Goal: Task Accomplishment & Management: Complete application form

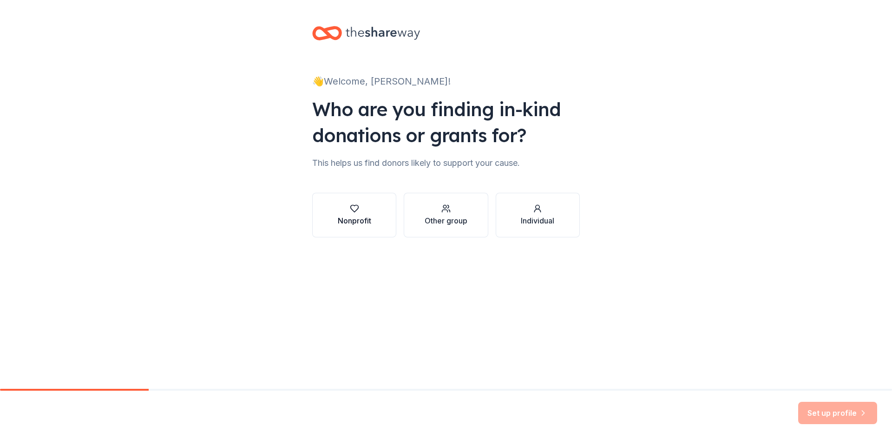
click at [356, 218] on div "Nonprofit" at bounding box center [354, 220] width 33 height 11
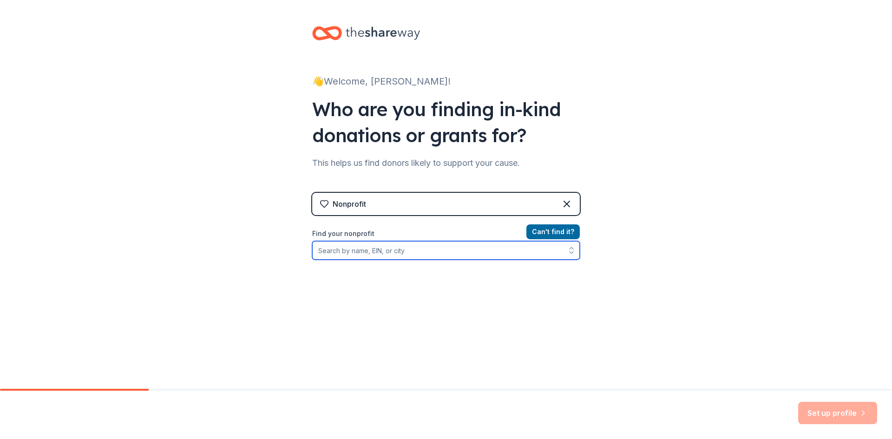
click at [421, 247] on input "Find your nonprofit" at bounding box center [446, 250] width 268 height 19
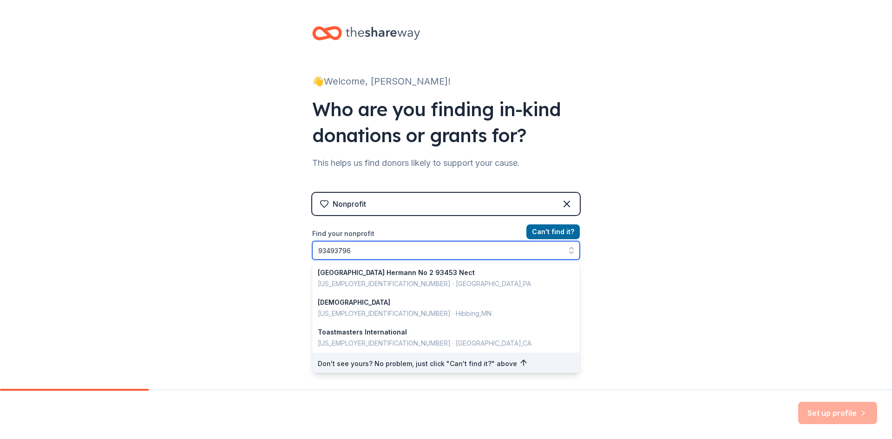
type input "934937962"
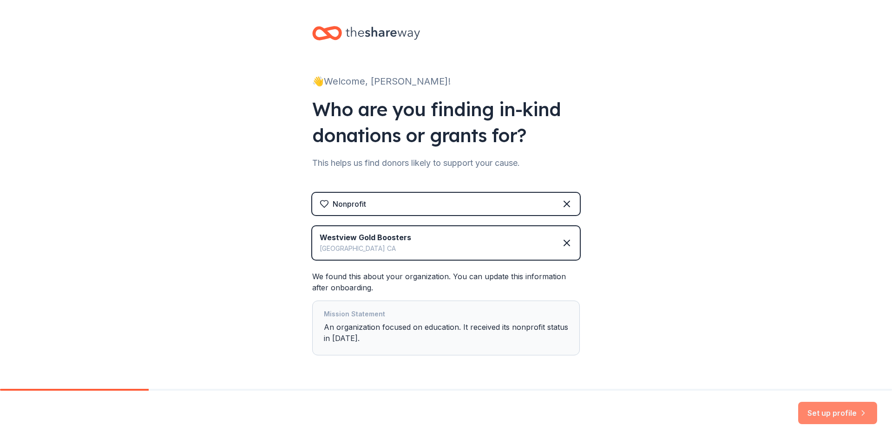
click at [852, 416] on button "Set up profile" at bounding box center [837, 413] width 79 height 22
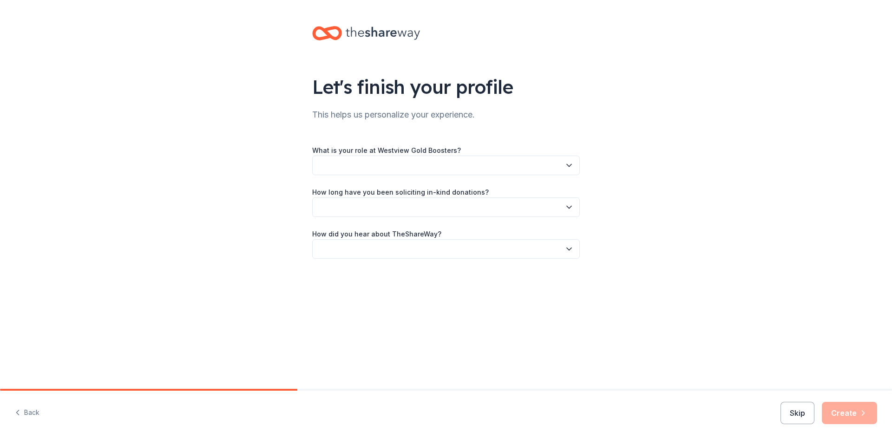
click at [501, 167] on button "button" at bounding box center [446, 166] width 268 height 20
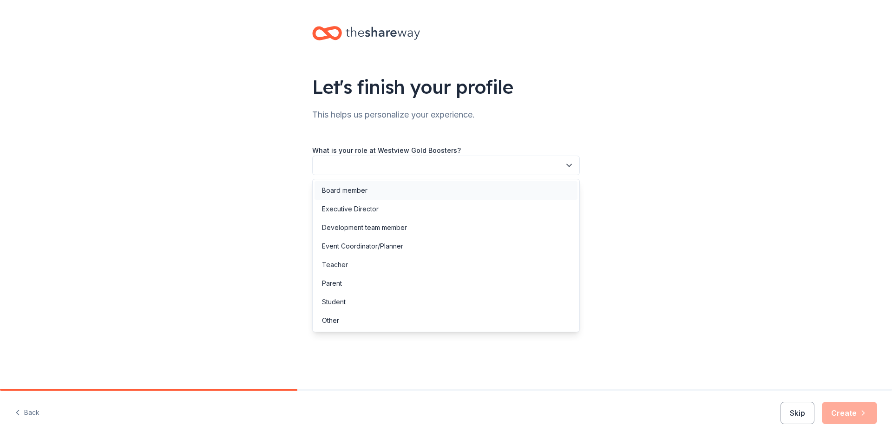
click at [351, 192] on div "Board member" at bounding box center [345, 190] width 46 height 11
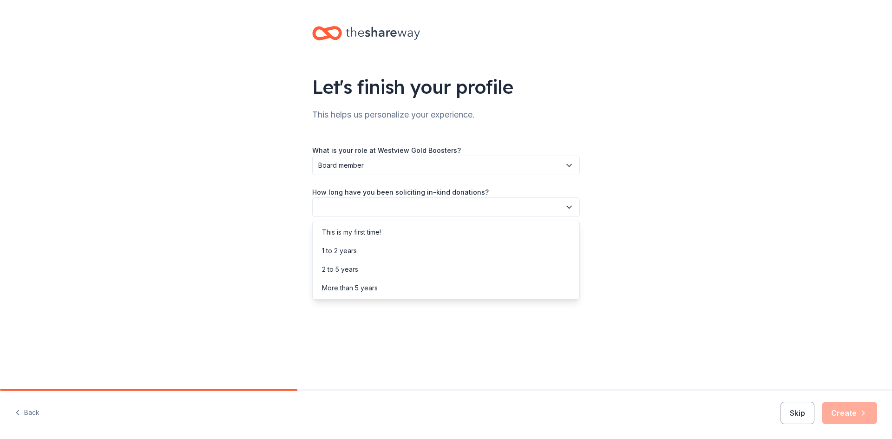
click at [357, 207] on button "button" at bounding box center [446, 207] width 268 height 20
click at [360, 235] on div "This is my first time!" at bounding box center [351, 232] width 59 height 11
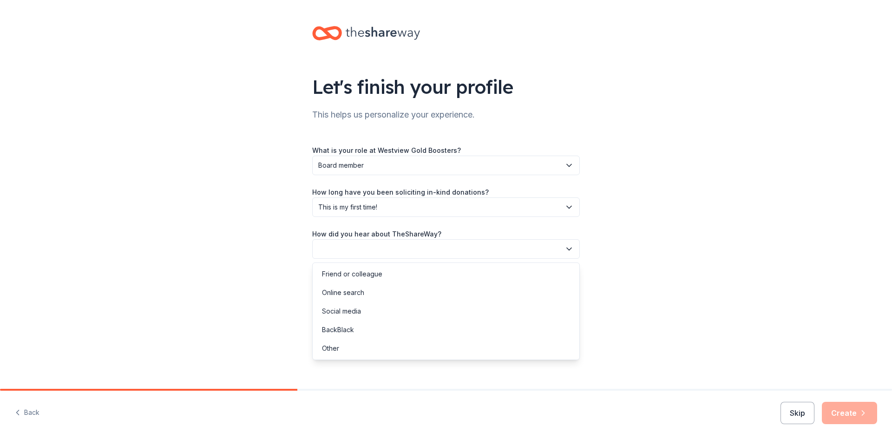
click at [363, 251] on button "button" at bounding box center [446, 249] width 268 height 20
click at [341, 295] on div "Online search" at bounding box center [343, 292] width 42 height 11
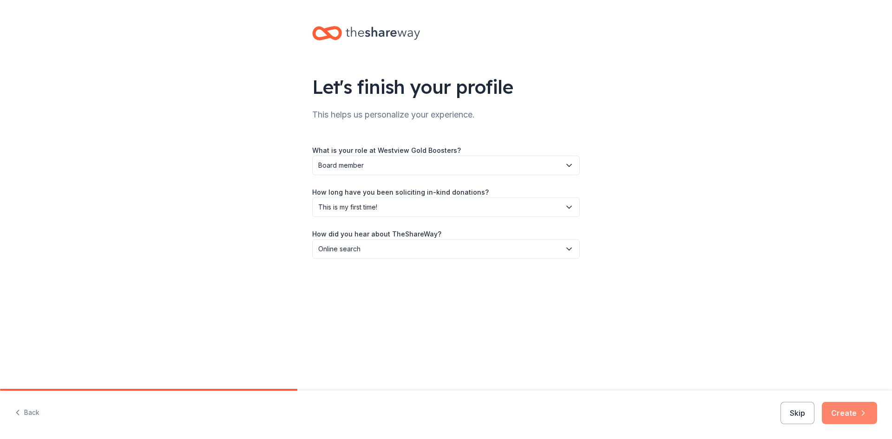
click at [848, 416] on button "Create" at bounding box center [849, 413] width 55 height 22
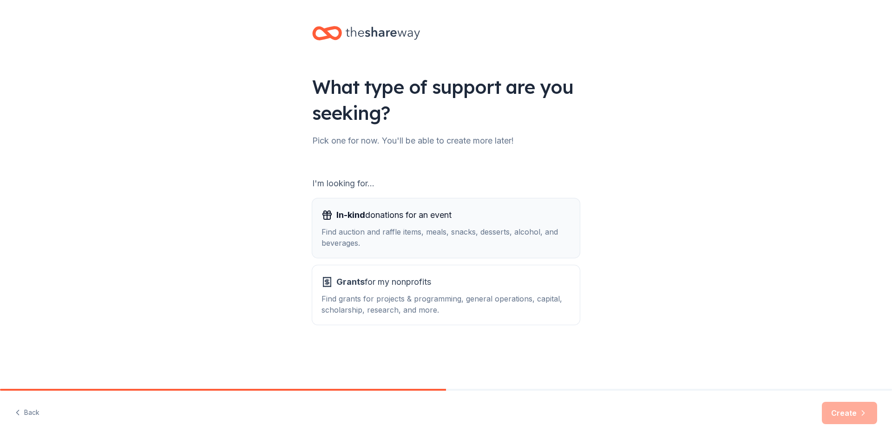
click at [442, 233] on div "Find auction and raffle items, meals, snacks, desserts, alcohol, and beverages." at bounding box center [446, 237] width 249 height 22
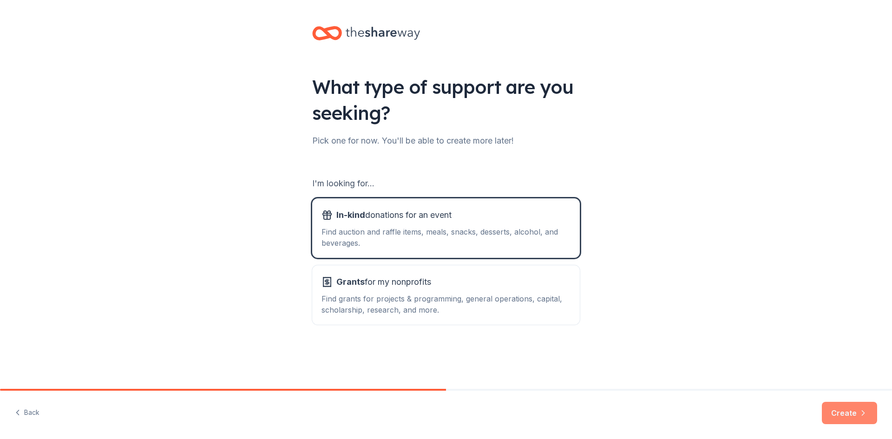
click at [856, 410] on button "Create" at bounding box center [849, 413] width 55 height 22
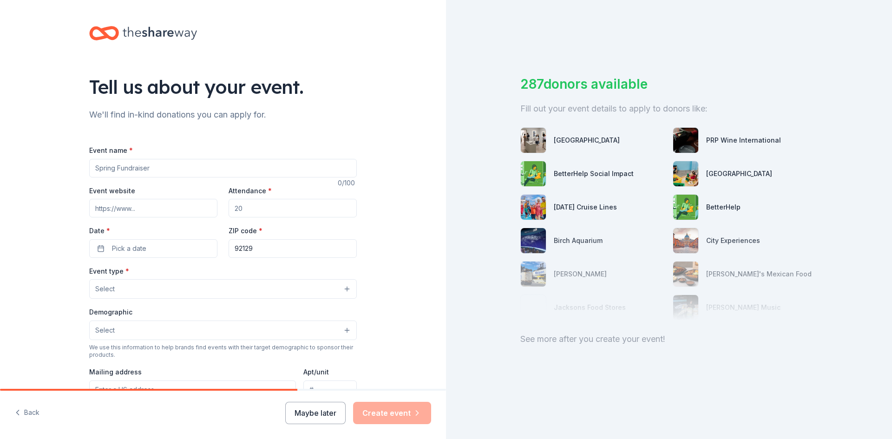
click at [161, 168] on input "Event name *" at bounding box center [223, 168] width 268 height 19
type input "S"
type input "Gold Show Concert"
click at [120, 208] on input "Event website" at bounding box center [153, 208] width 128 height 19
type input "westviewgold.org"
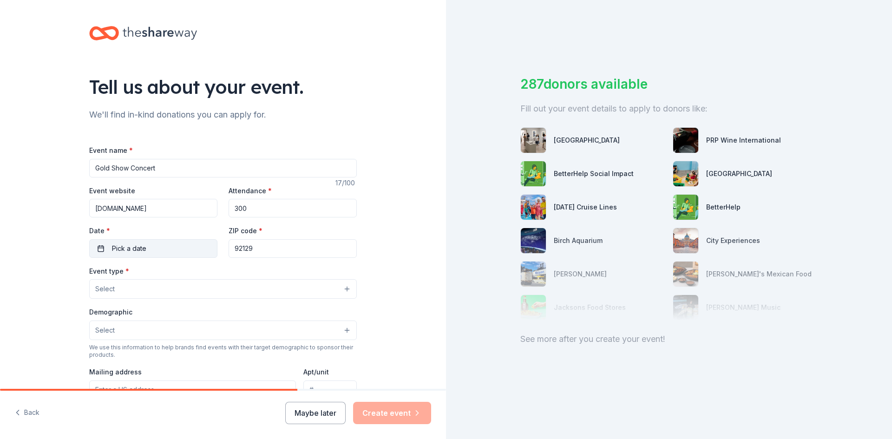
type input "300"
click at [129, 249] on span "Pick a date" at bounding box center [129, 248] width 34 height 11
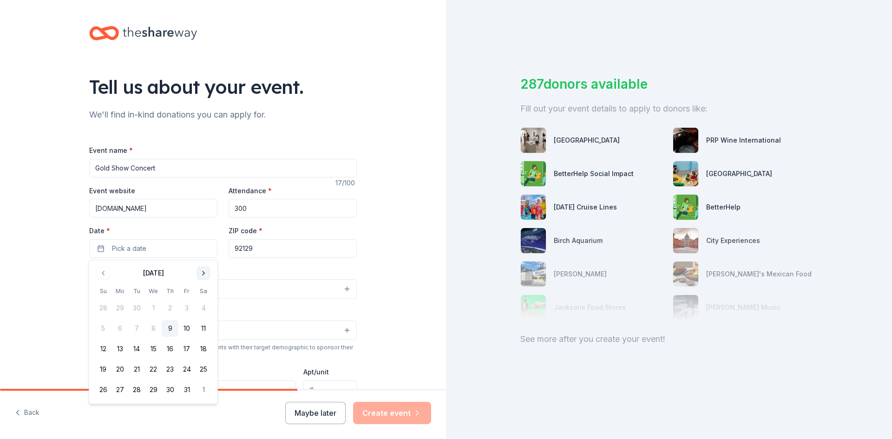
click at [204, 274] on button "Go to next month" at bounding box center [203, 273] width 13 height 13
click at [204, 275] on button "Go to next month" at bounding box center [203, 273] width 13 height 13
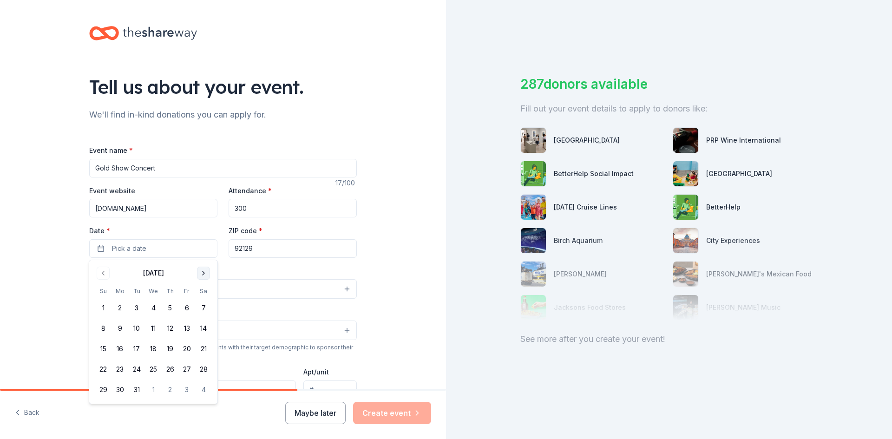
click at [204, 275] on button "Go to next month" at bounding box center [203, 273] width 13 height 13
click at [152, 369] on button "20" at bounding box center [153, 369] width 17 height 17
click at [395, 276] on div "Tell us about your event. We'll find in-kind donations you can apply for. Event…" at bounding box center [223, 309] width 446 height 618
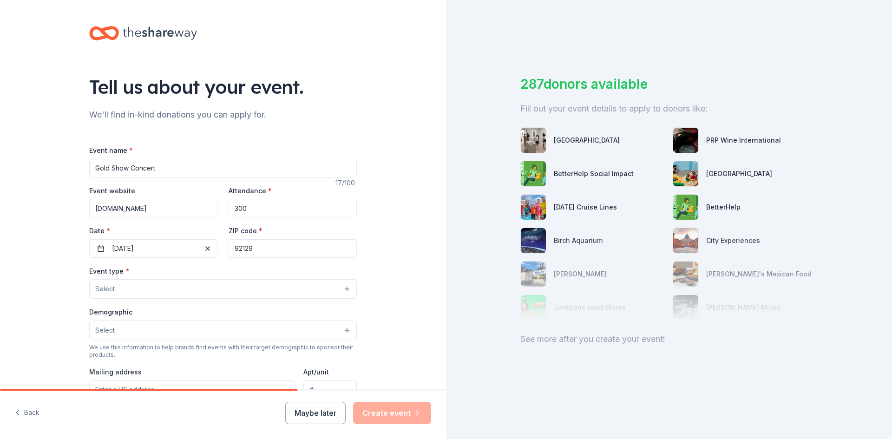
click at [153, 287] on button "Select" at bounding box center [223, 289] width 268 height 20
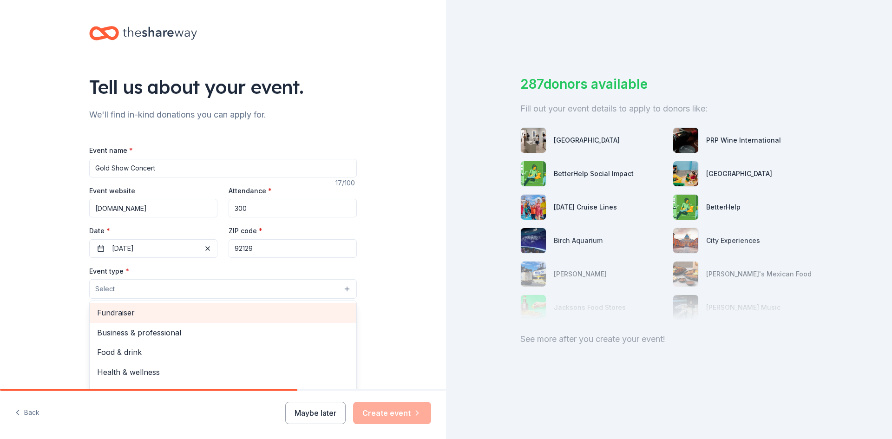
click at [132, 312] on span "Fundraiser" at bounding box center [223, 313] width 252 height 12
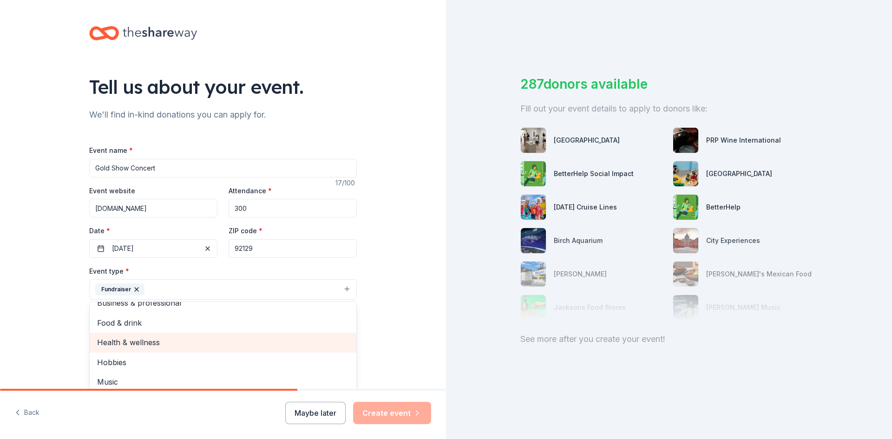
scroll to position [11, 0]
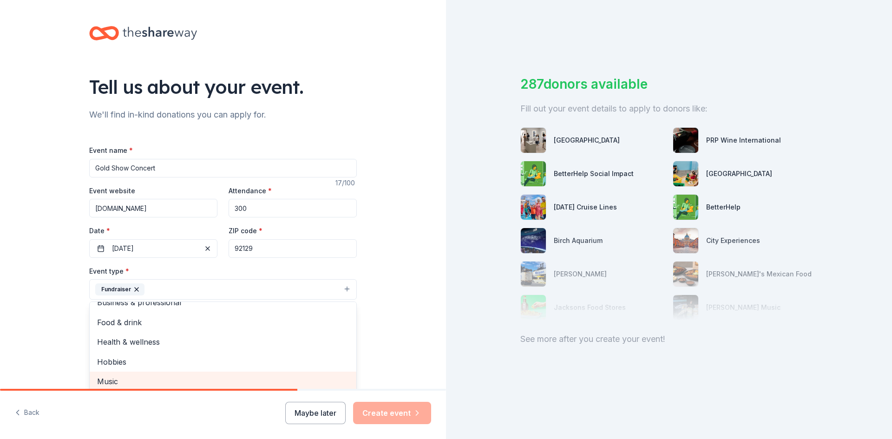
click at [112, 383] on span "Music" at bounding box center [223, 381] width 252 height 12
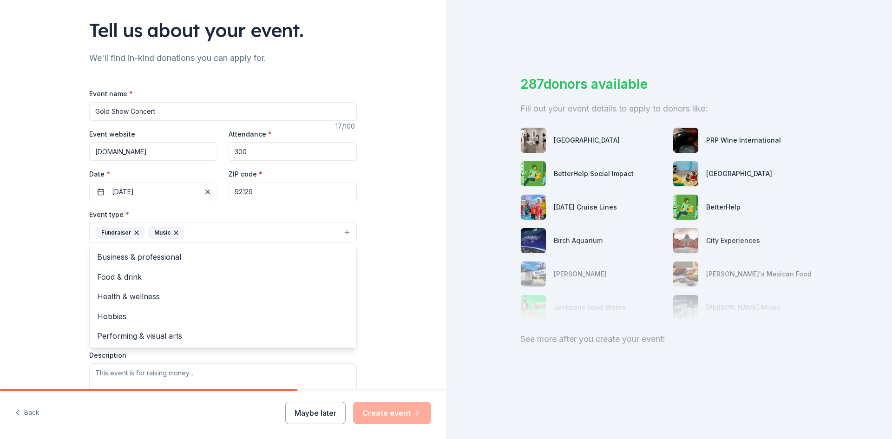
scroll to position [70, 0]
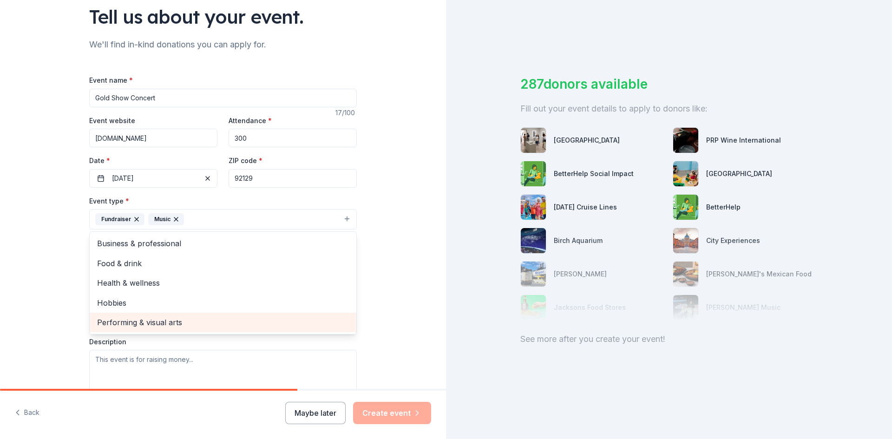
click at [161, 321] on span "Performing & visual arts" at bounding box center [223, 322] width 252 height 12
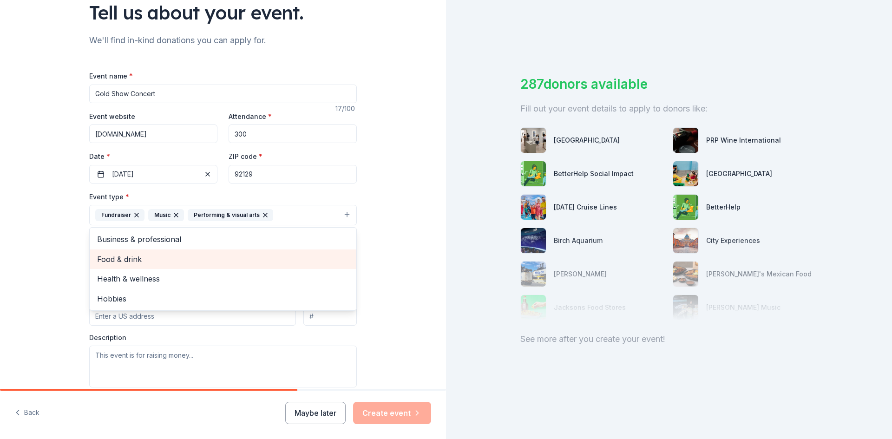
scroll to position [72, 0]
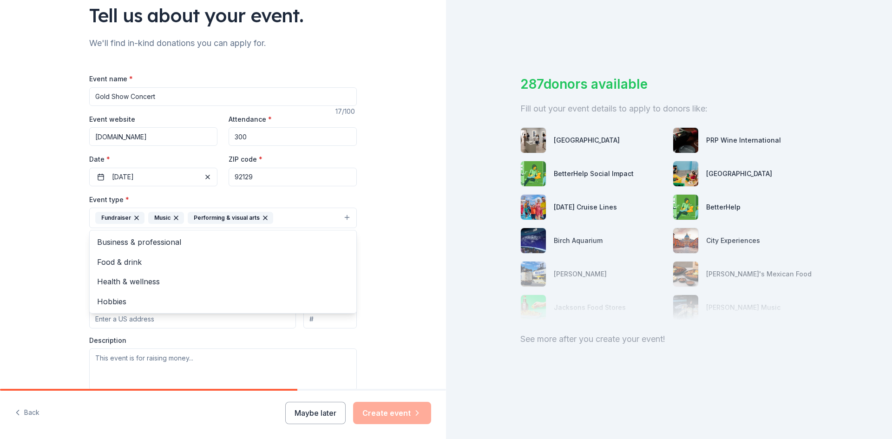
click at [472, 230] on div "Tell us about your event. We'll find in-kind donations you can apply for. Event…" at bounding box center [446, 219] width 892 height 439
click at [267, 254] on button "Select" at bounding box center [223, 260] width 268 height 20
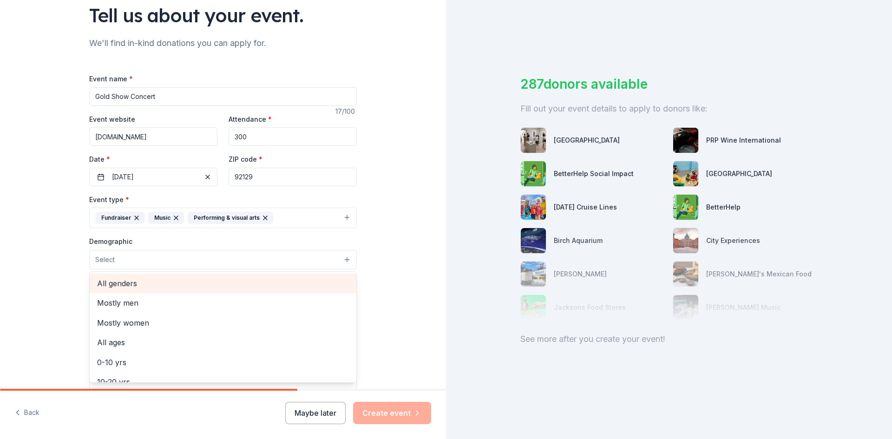
click at [122, 283] on span "All genders" at bounding box center [223, 283] width 252 height 12
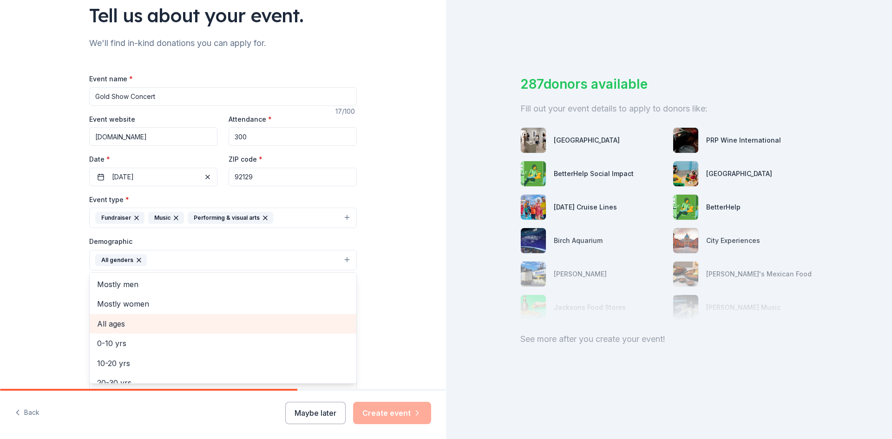
click at [125, 320] on span "All ages" at bounding box center [223, 324] width 252 height 12
click at [397, 309] on div "Tell us about your event. We'll find in-kind donations you can apply for. Event…" at bounding box center [223, 238] width 446 height 620
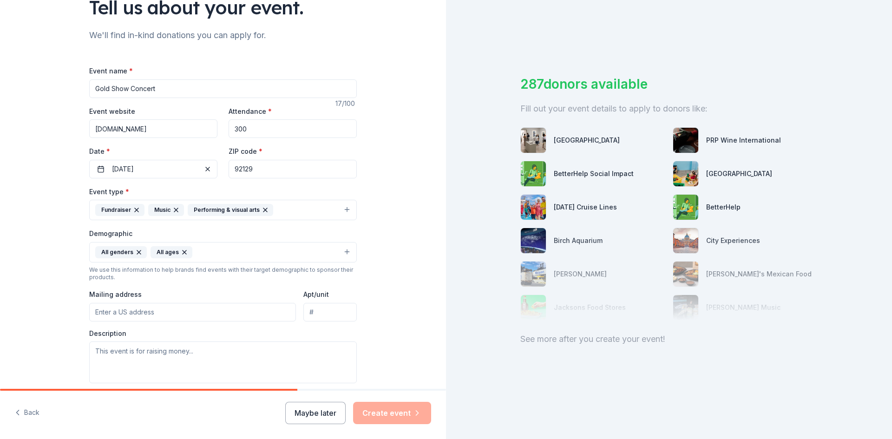
scroll to position [163, 0]
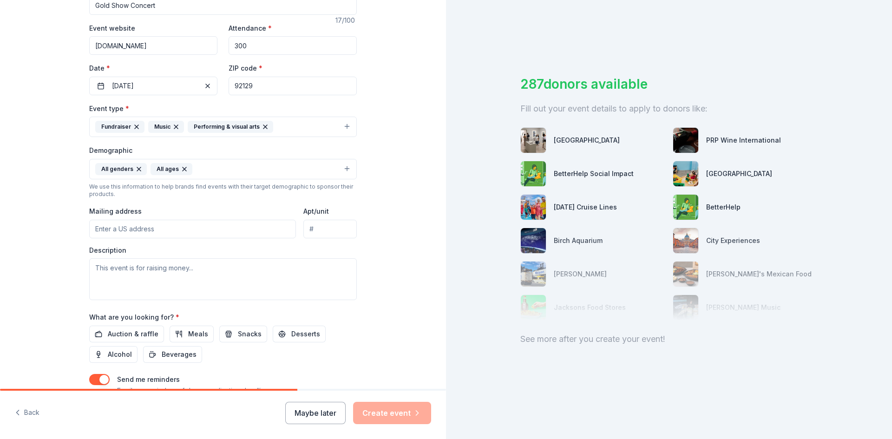
click at [173, 229] on input "Mailing address" at bounding box center [192, 229] width 207 height 19
type input "13500 Camino Del Sur, San Diego, CA, 92129"
click at [180, 272] on textarea at bounding box center [223, 279] width 268 height 42
click at [142, 269] on textarea at bounding box center [223, 279] width 268 height 42
paste textarea "The Westview Gold Boosters supports the school's music program with necessary f…"
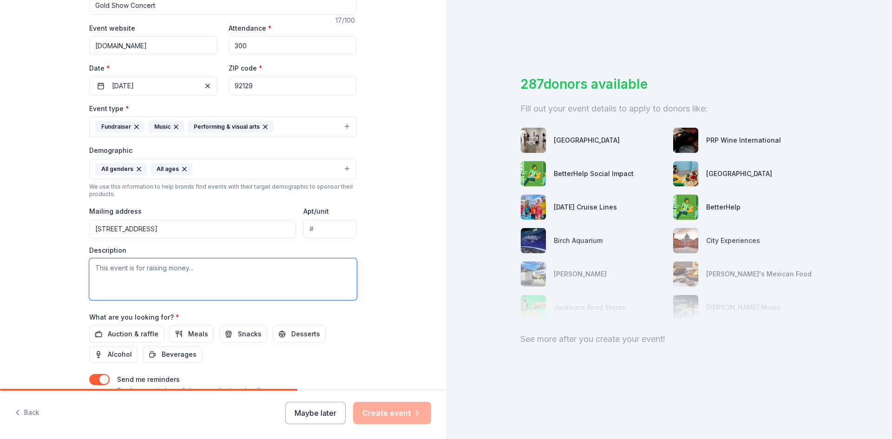
click at [142, 264] on textarea at bounding box center [223, 279] width 268 height 42
type textarea "The Westview Gold Boosters supports the school's music program with necessary f…"
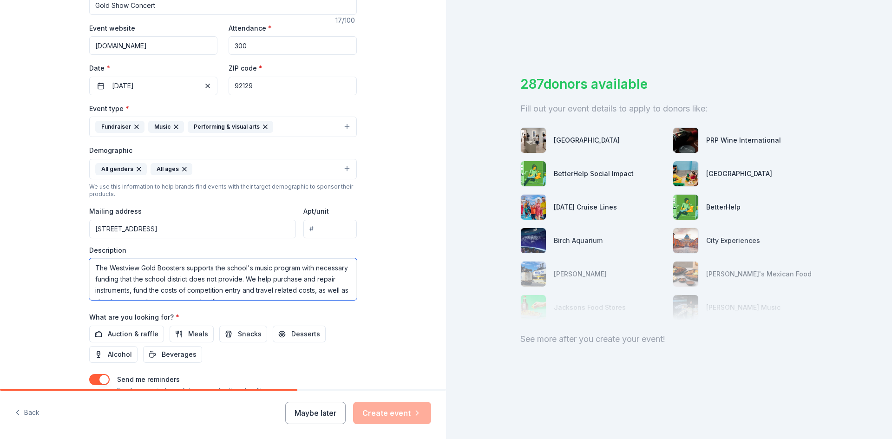
scroll to position [6, 0]
click at [168, 275] on textarea "The Westview Gold Boosters supports the school's music program with necessary f…" at bounding box center [223, 279] width 268 height 42
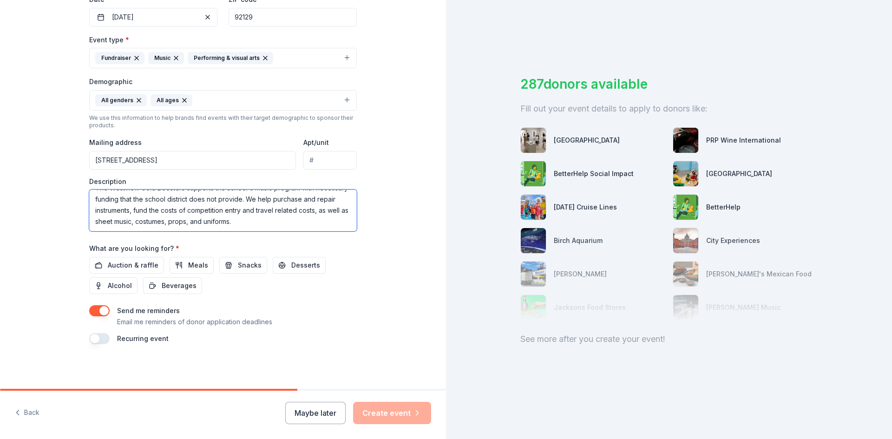
scroll to position [0, 0]
drag, startPoint x: 239, startPoint y: 223, endPoint x: 12, endPoint y: 136, distance: 243.6
click at [18, 148] on div "Tell us about your event. We'll find in-kind donations you can apply for. Event…" at bounding box center [223, 79] width 446 height 620
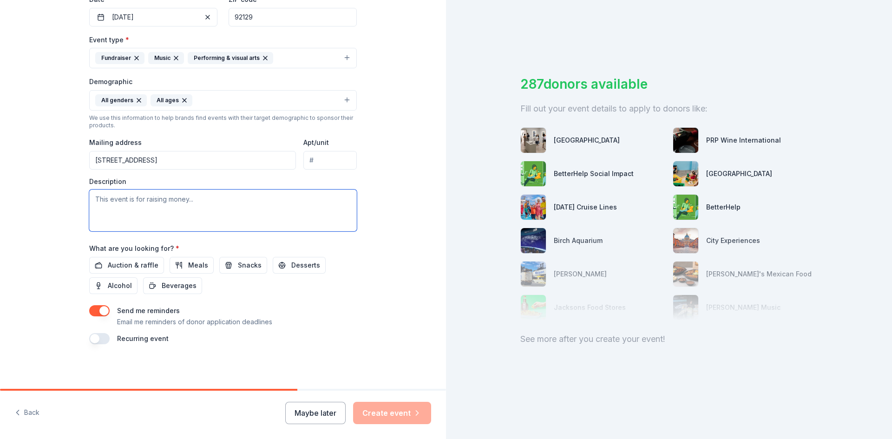
click at [197, 204] on textarea at bounding box center [223, 211] width 268 height 42
paste textarea "The Westview Gold Boosters supports the school's music program with necessary f…"
type textarea "The Westview Gold Boosters supports the school's music program with necessary f…"
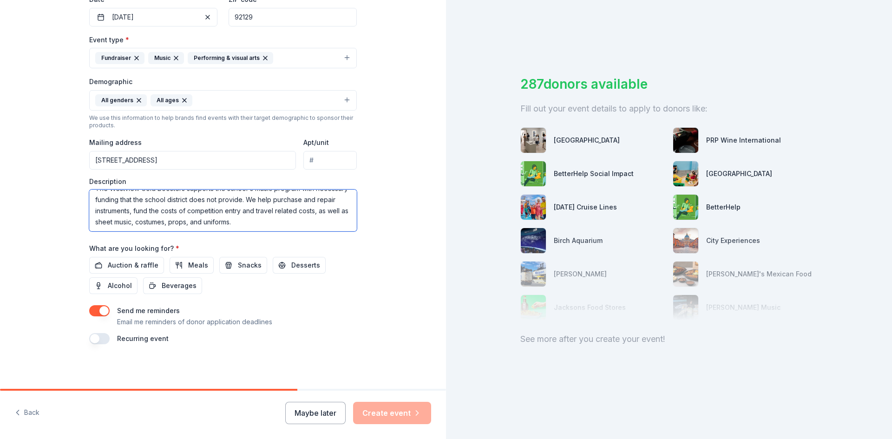
scroll to position [11, 0]
click at [242, 223] on textarea "The Westview Gold Boosters supports the school's music program with necessary f…" at bounding box center [223, 211] width 268 height 42
drag, startPoint x: 241, startPoint y: 225, endPoint x: 6, endPoint y: 145, distance: 248.3
click at [5, 147] on div "Tell us about your event. We'll find in-kind donations you can apply for. Event…" at bounding box center [223, 79] width 446 height 620
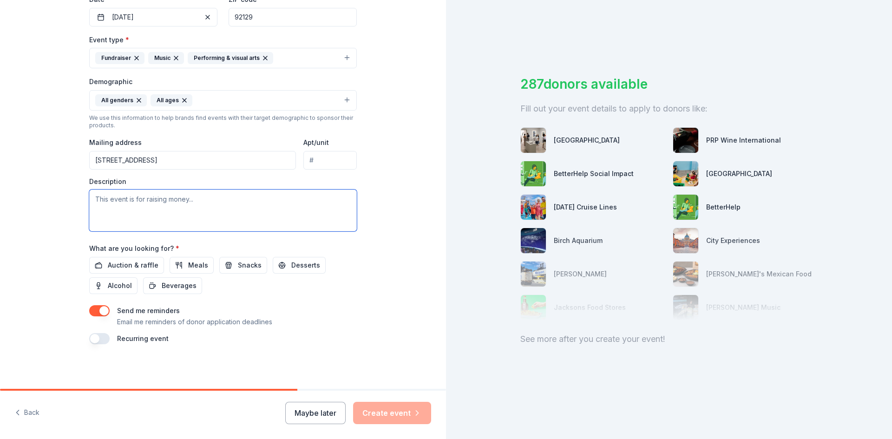
click at [142, 200] on textarea at bounding box center [223, 211] width 268 height 42
paste textarea "Every year, the high school students in the Westview High School Instrumental M…"
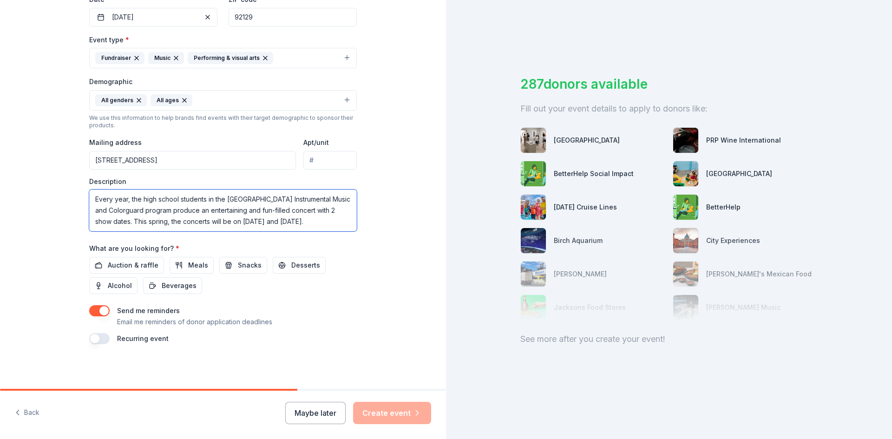
scroll to position [28, 0]
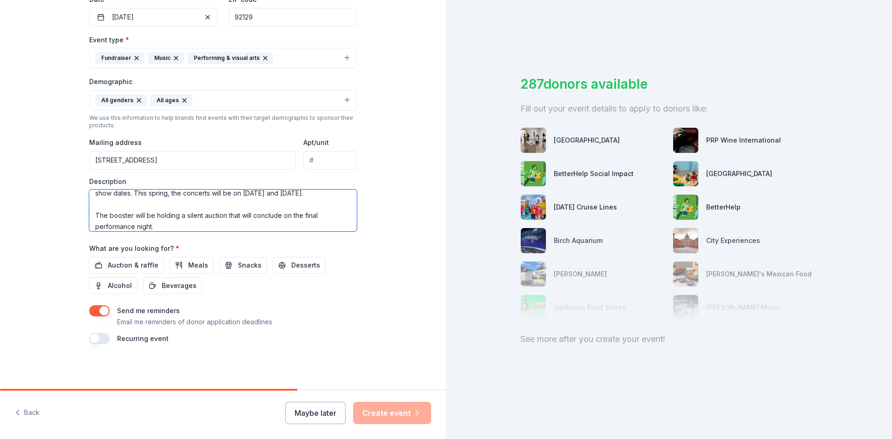
click at [187, 225] on textarea "Every year, the high school students in the Westview High School Instrumental M…" at bounding box center [223, 211] width 268 height 42
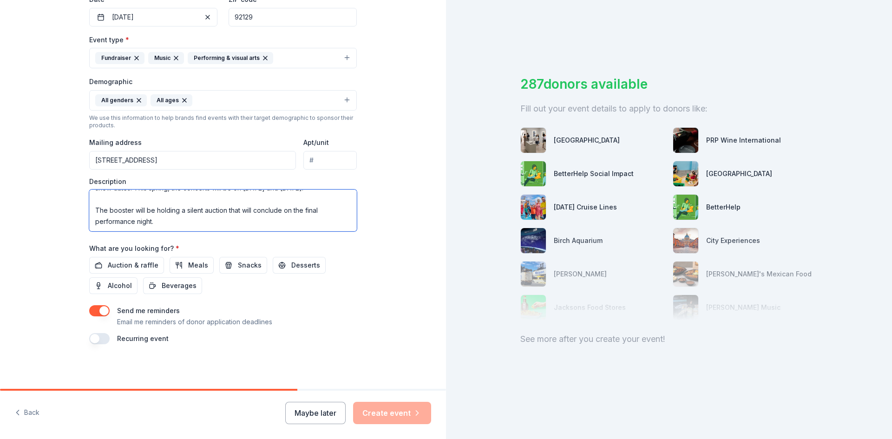
paste textarea "The Westview Gold Boosters supports the school's music program with necessary f…"
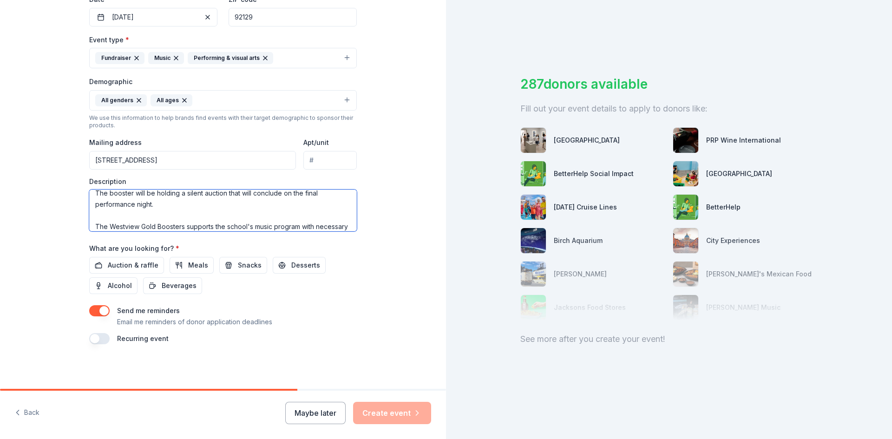
click at [189, 223] on textarea "Every year, the high school students in the Westview High School Instrumental M…" at bounding box center [223, 211] width 268 height 42
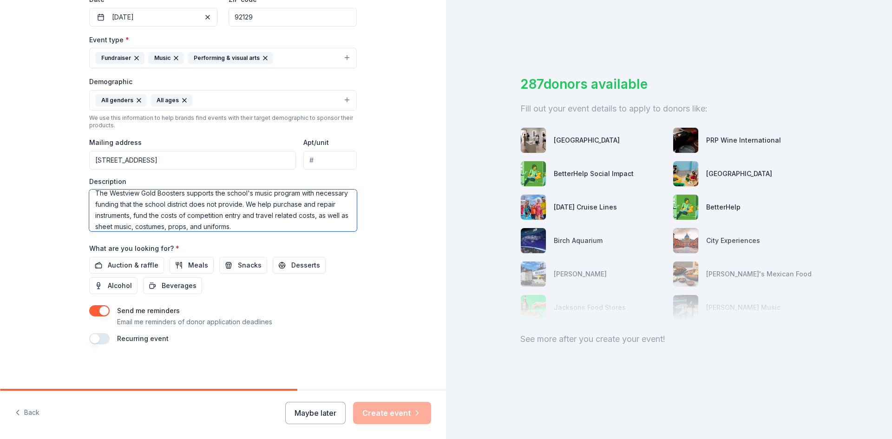
click at [189, 223] on textarea "Every year, the high school students in the Westview High School Instrumental M…" at bounding box center [223, 211] width 268 height 42
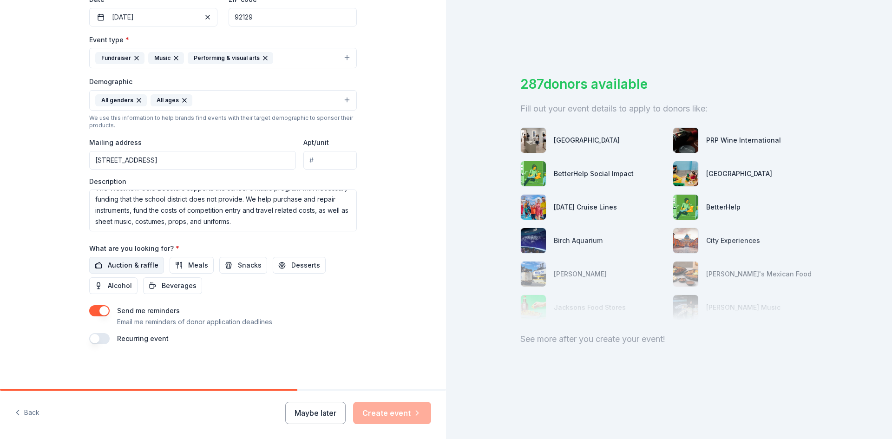
click at [117, 266] on span "Auction & raffle" at bounding box center [133, 265] width 51 height 11
click at [105, 315] on button "button" at bounding box center [99, 310] width 20 height 11
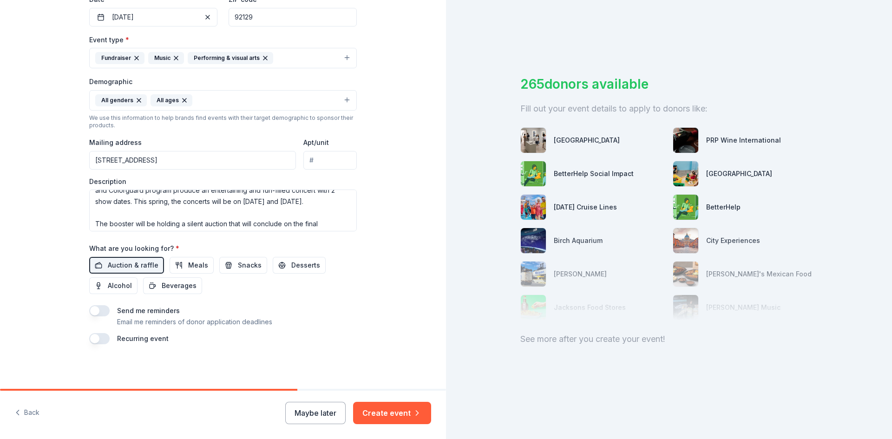
scroll to position [32, 0]
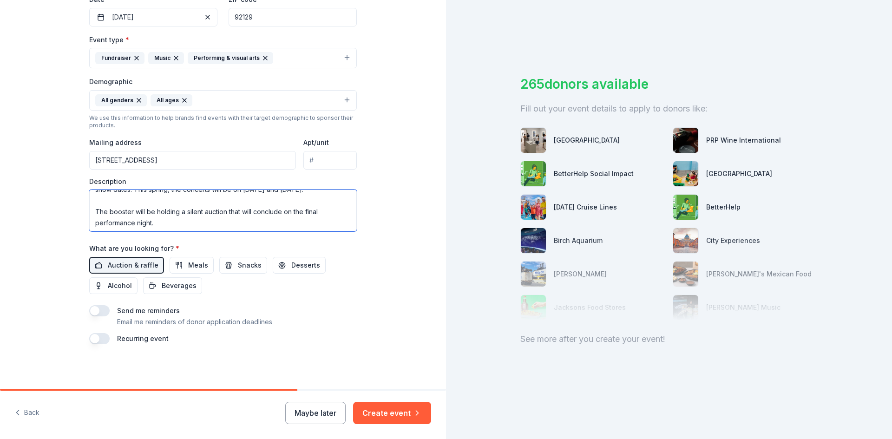
drag, startPoint x: 132, startPoint y: 213, endPoint x: 221, endPoint y: 220, distance: 89.5
click at [134, 213] on textarea "Every year, the high school students in the Westview High School Instrumental M…" at bounding box center [223, 211] width 268 height 42
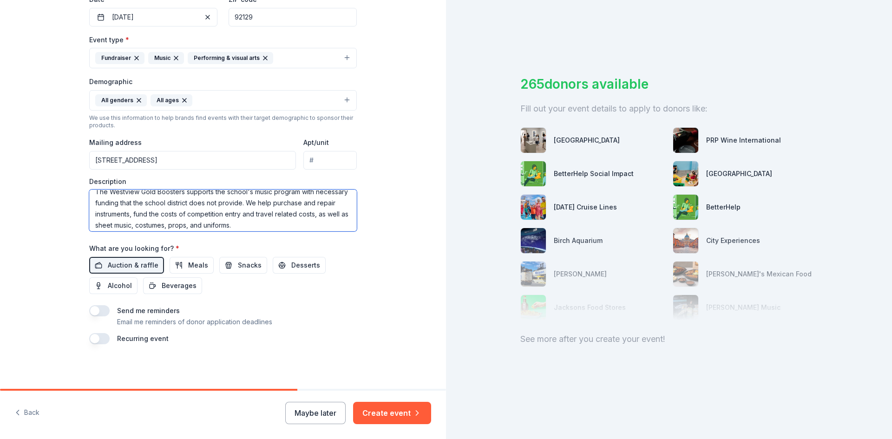
scroll to position [89, 0]
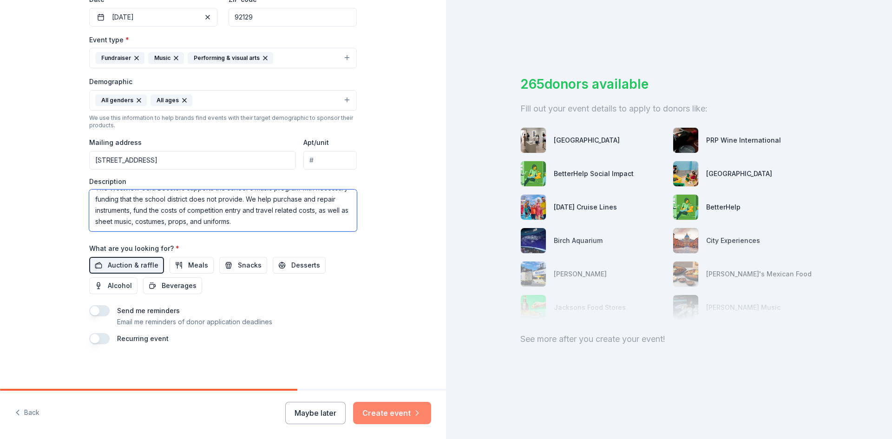
type textarea "Every year, the high school students in the Westview High School Instrumental M…"
click at [413, 415] on icon "button" at bounding box center [417, 412] width 9 height 9
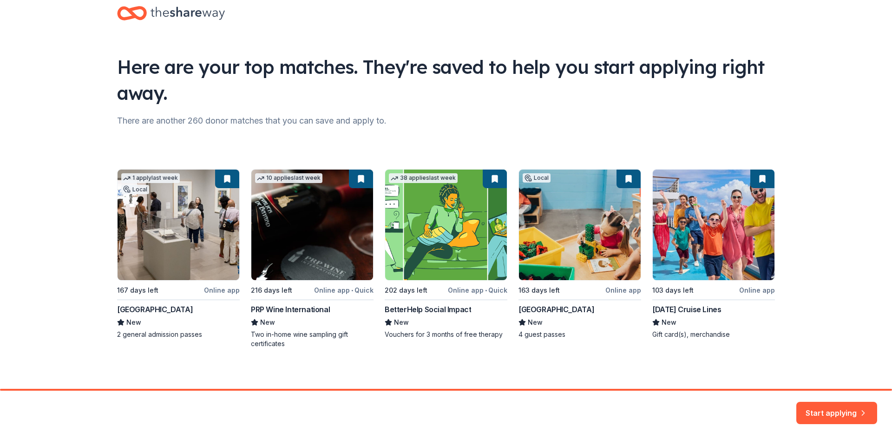
scroll to position [24, 0]
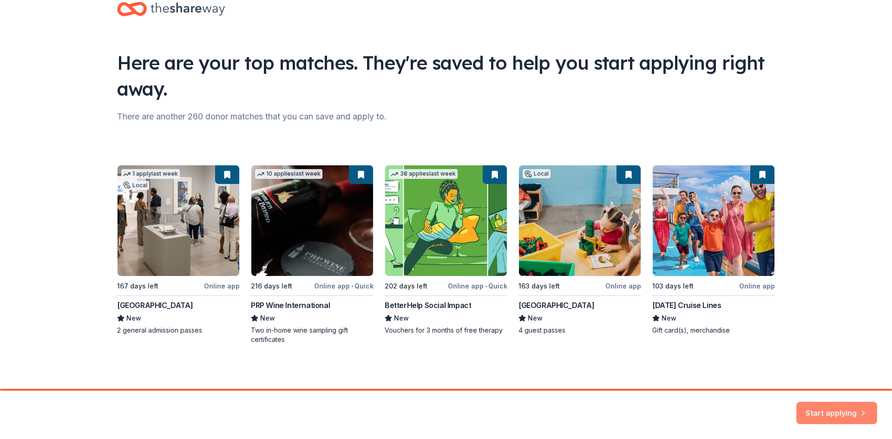
click at [840, 413] on button "Start applying" at bounding box center [836, 413] width 81 height 22
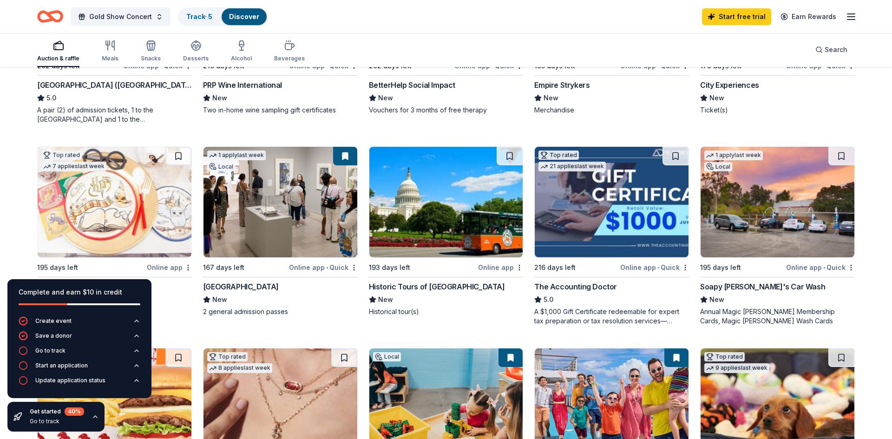
scroll to position [280, 0]
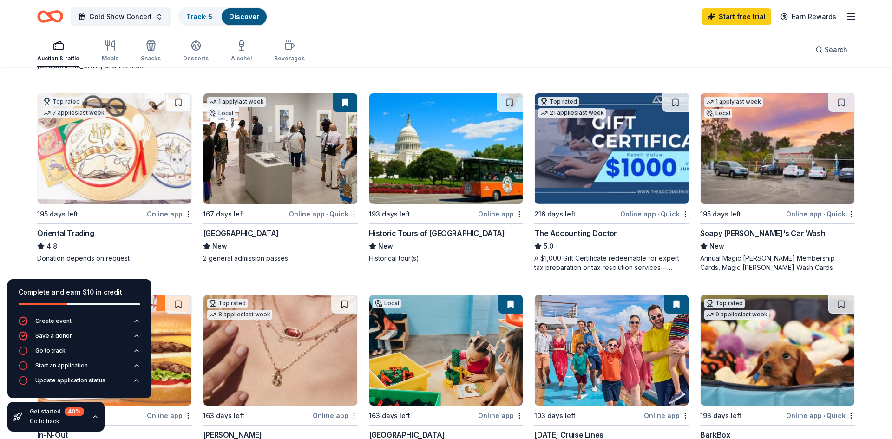
click at [776, 167] on img at bounding box center [778, 148] width 154 height 111
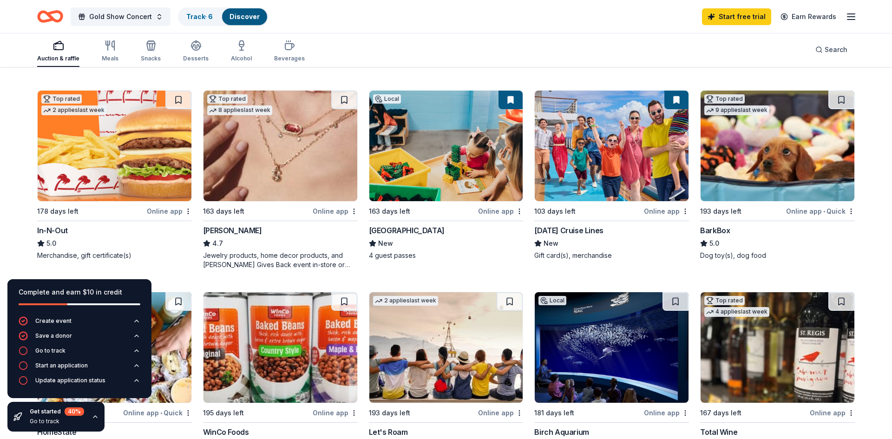
scroll to position [452, 0]
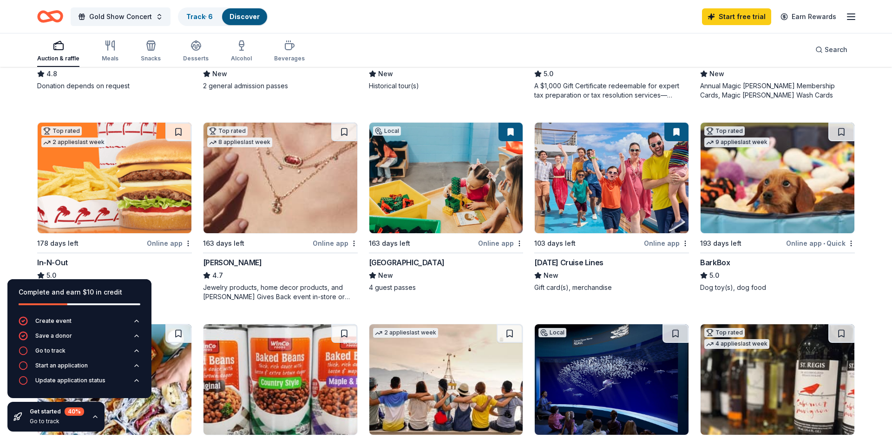
click at [587, 263] on div "Carnival Cruise Lines" at bounding box center [568, 262] width 69 height 11
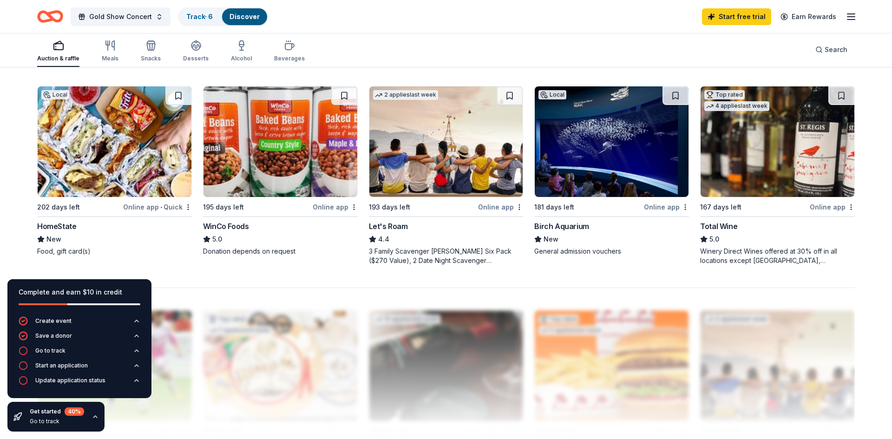
scroll to position [670, 0]
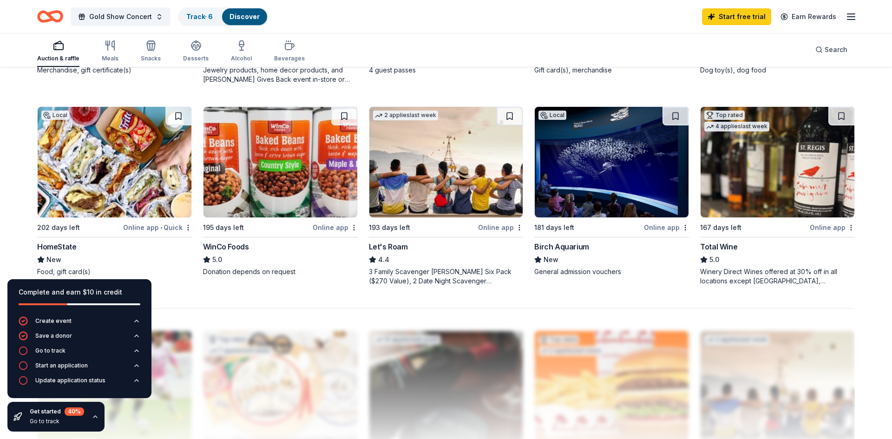
click at [598, 187] on img at bounding box center [612, 162] width 154 height 111
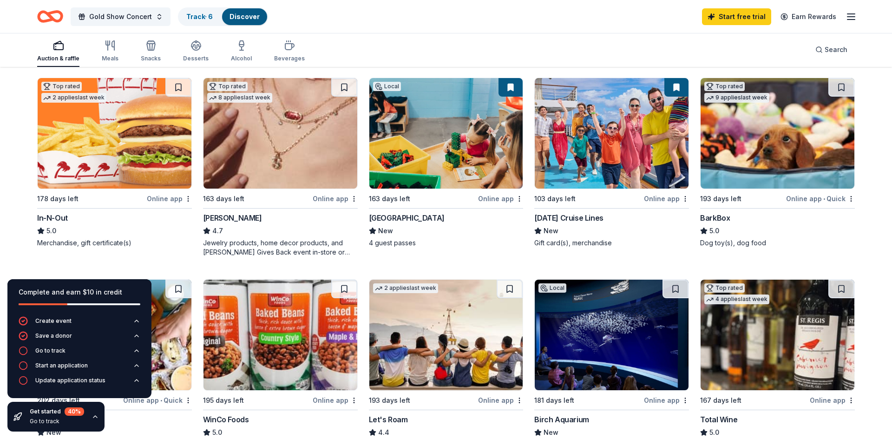
scroll to position [492, 0]
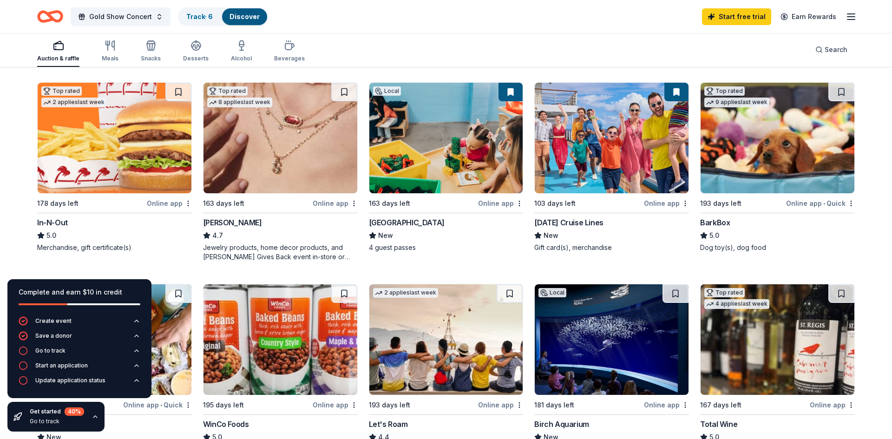
click at [111, 158] on img at bounding box center [115, 138] width 154 height 111
click at [54, 352] on div "Go to track" at bounding box center [50, 350] width 30 height 7
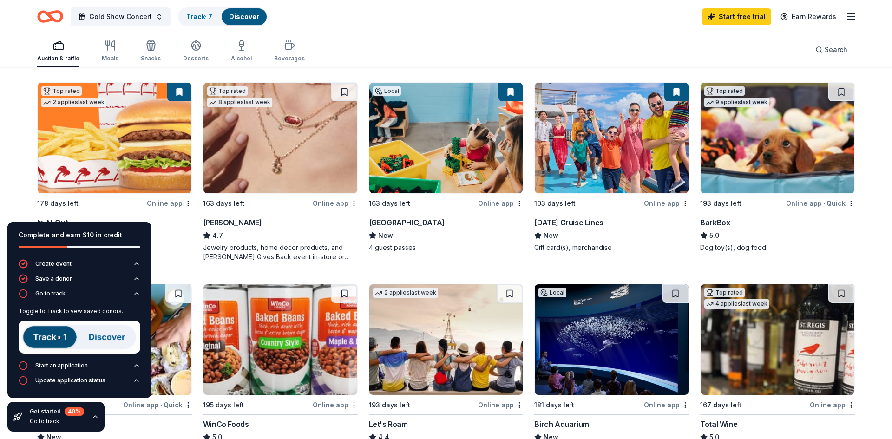
click at [42, 338] on img at bounding box center [80, 337] width 122 height 33
click at [56, 334] on img at bounding box center [80, 337] width 122 height 33
click at [192, 16] on link "Track · 7" at bounding box center [199, 17] width 26 height 8
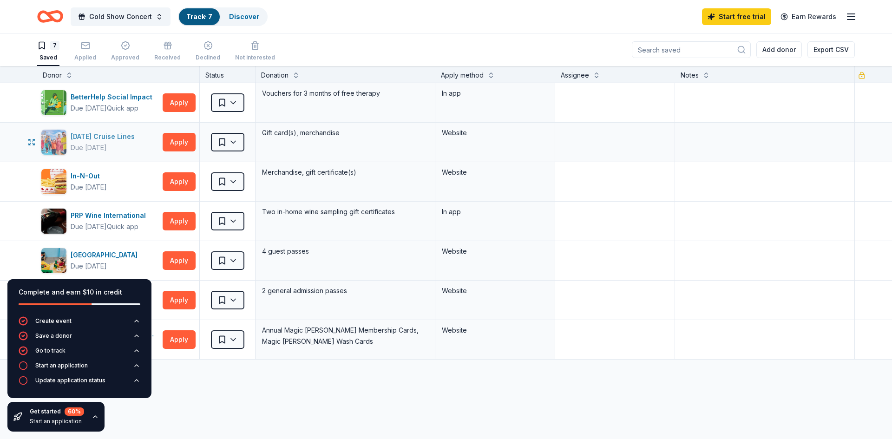
click at [109, 140] on div "Carnival Cruise Lines" at bounding box center [105, 136] width 68 height 11
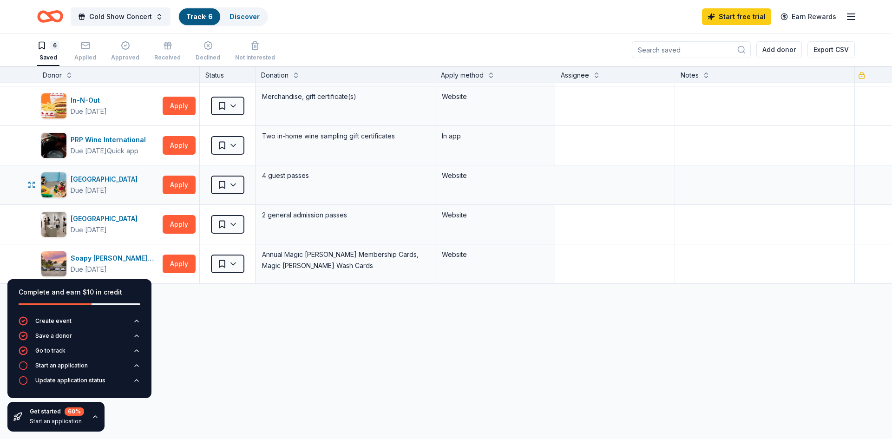
scroll to position [55, 0]
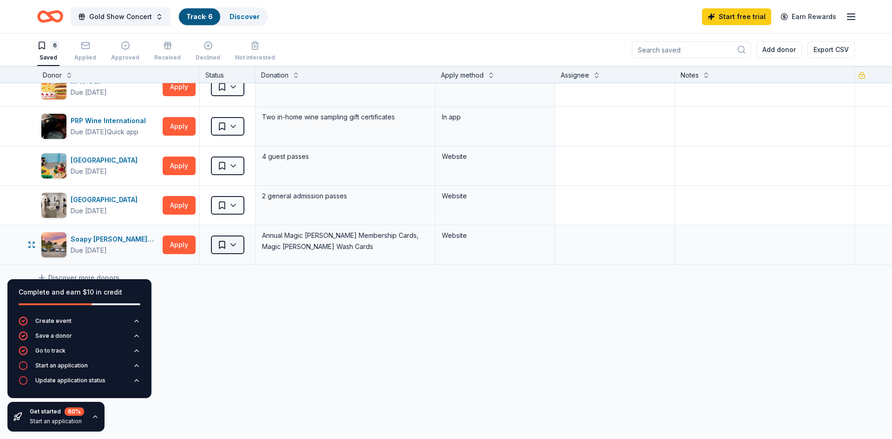
click at [234, 245] on html "Gold Show Concert Track · 6 Discover Start free trial Earn Rewards 6 Saved Appl…" at bounding box center [446, 219] width 892 height 439
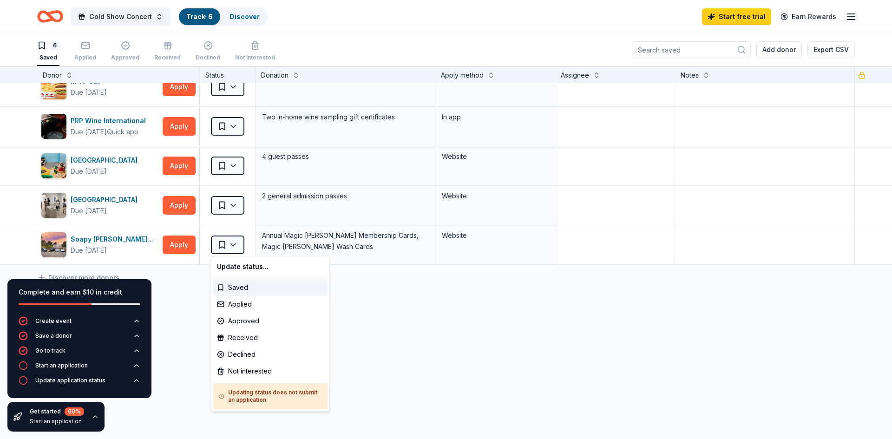
click at [442, 309] on html "Gold Show Concert Track · 6 Discover Start free trial Earn Rewards 6 Saved Appl…" at bounding box center [446, 219] width 892 height 439
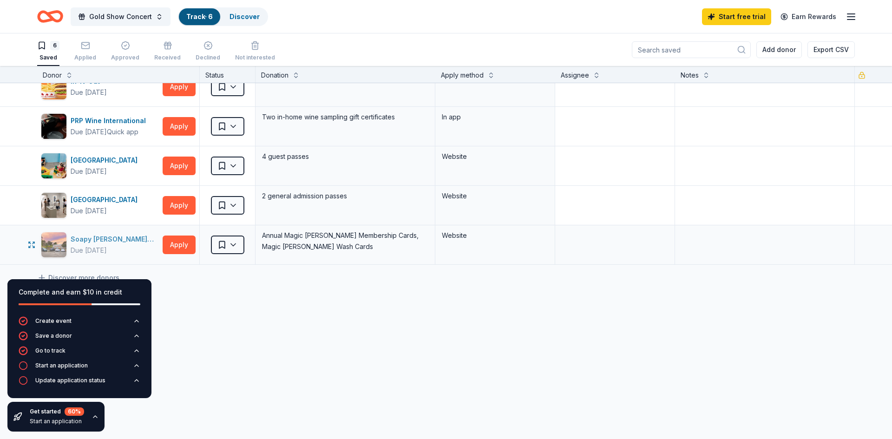
click at [130, 241] on div "Soapy Joe's Car Wash" at bounding box center [115, 239] width 88 height 11
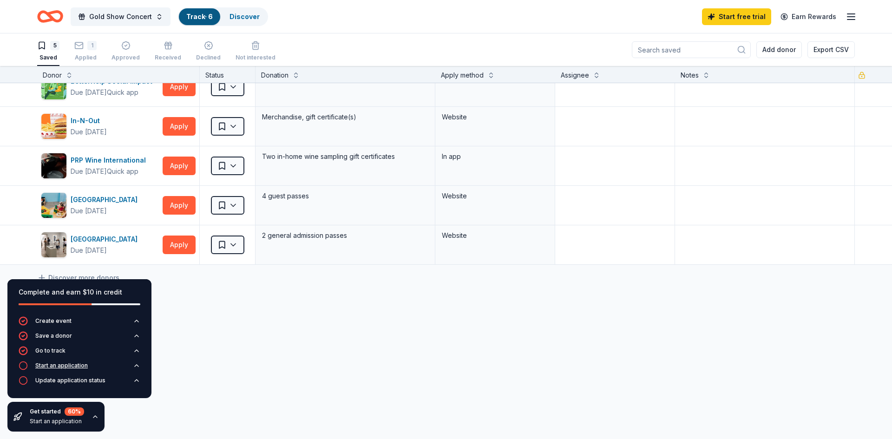
scroll to position [16, 0]
click at [137, 367] on icon "button" at bounding box center [136, 365] width 7 height 7
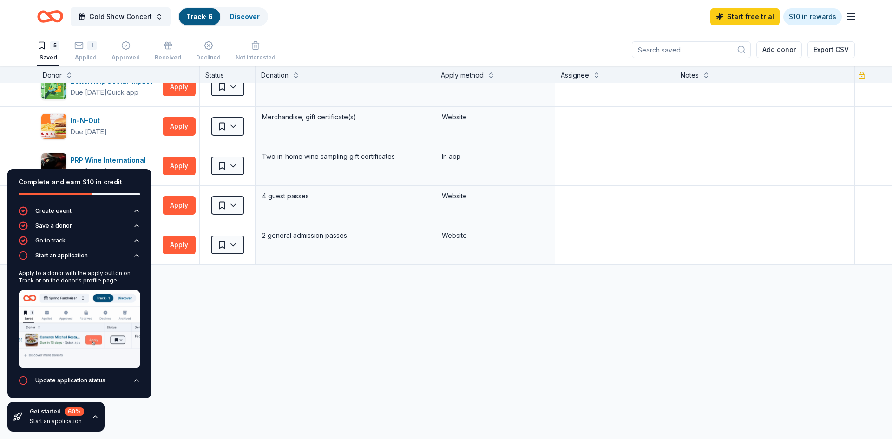
click at [163, 359] on div "BetterHelp Social Impact Due in 202 days Quick app Apply Saved Vouchers for 3 m…" at bounding box center [446, 253] width 892 height 372
click at [225, 386] on div "BetterHelp Social Impact Due in 202 days Quick app Apply Saved Vouchers for 3 m…" at bounding box center [446, 253] width 892 height 372
click at [105, 423] on div "Complete and earn $10 in credit Create event Save a donor Go to track Start an …" at bounding box center [79, 300] width 159 height 277
click at [136, 380] on icon "button" at bounding box center [137, 381] width 4 height 2
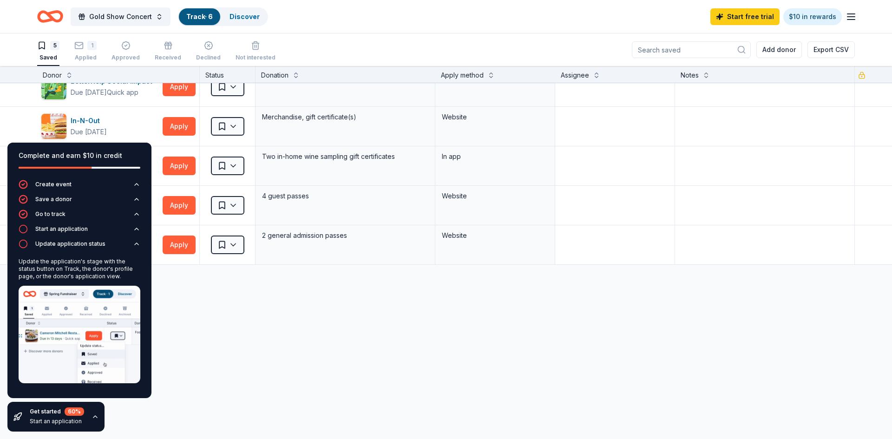
click at [51, 421] on div "Start an application" at bounding box center [57, 421] width 54 height 7
click at [96, 419] on icon "button" at bounding box center [95, 416] width 7 height 7
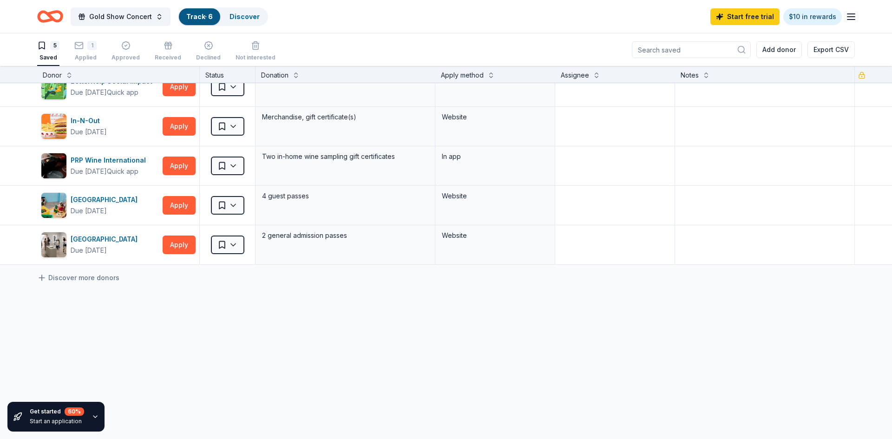
click at [74, 422] on div "Start an application" at bounding box center [57, 421] width 54 height 7
click at [79, 402] on div "Get started 60 % Start an application" at bounding box center [55, 417] width 97 height 30
click at [56, 421] on div "Start an application" at bounding box center [57, 421] width 54 height 7
click at [128, 385] on div "BetterHelp Social Impact Due in 202 days Quick app Apply Saved Vouchers for 3 m…" at bounding box center [446, 253] width 892 height 372
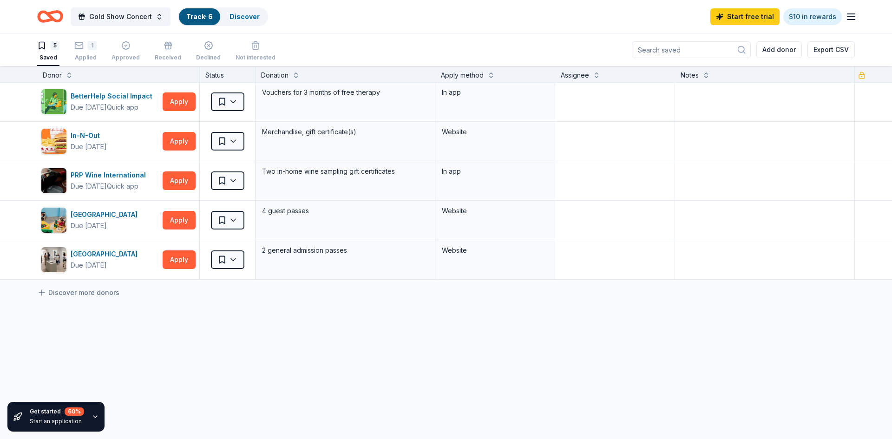
scroll to position [0, 0]
click at [242, 13] on link "Discover" at bounding box center [245, 17] width 30 height 8
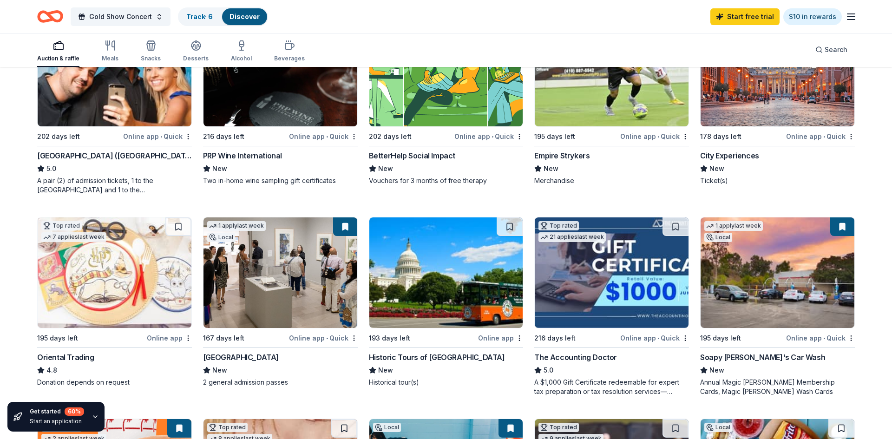
scroll to position [154, 0]
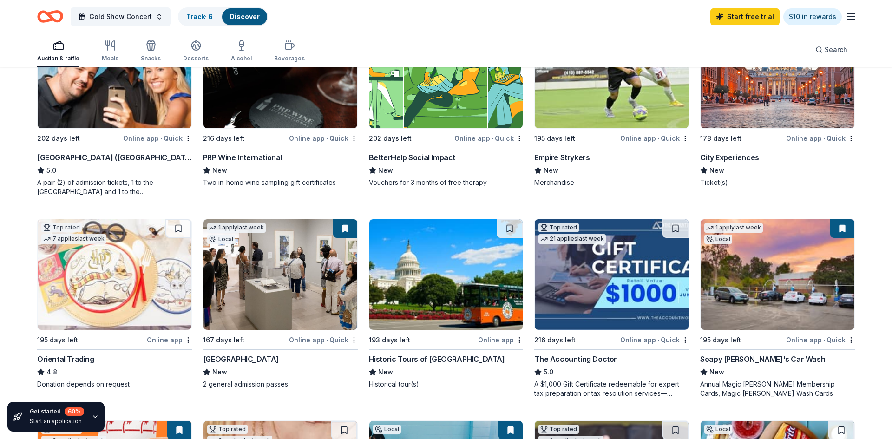
click at [844, 231] on button at bounding box center [842, 228] width 24 height 19
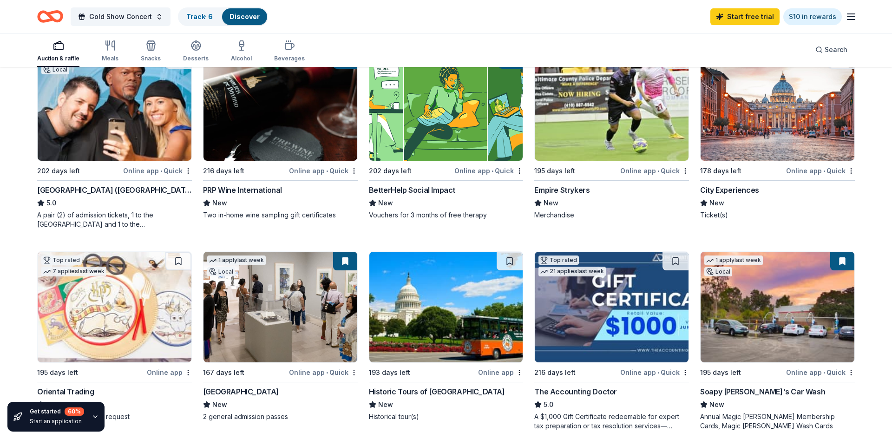
scroll to position [18, 0]
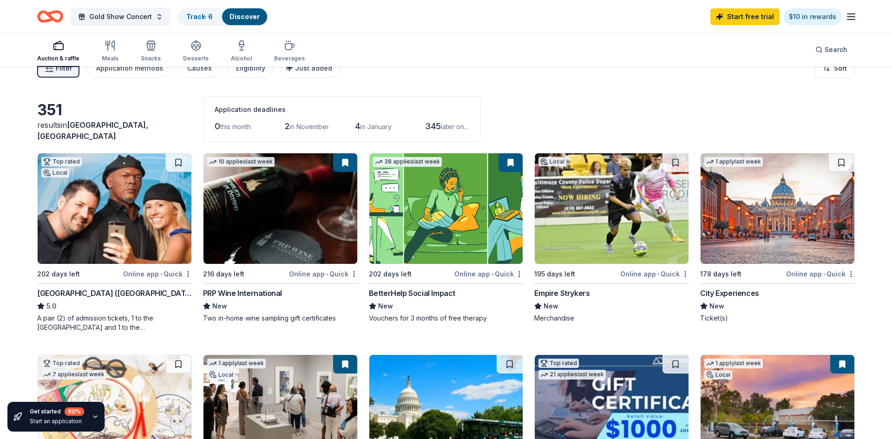
click at [597, 214] on img at bounding box center [612, 208] width 154 height 111
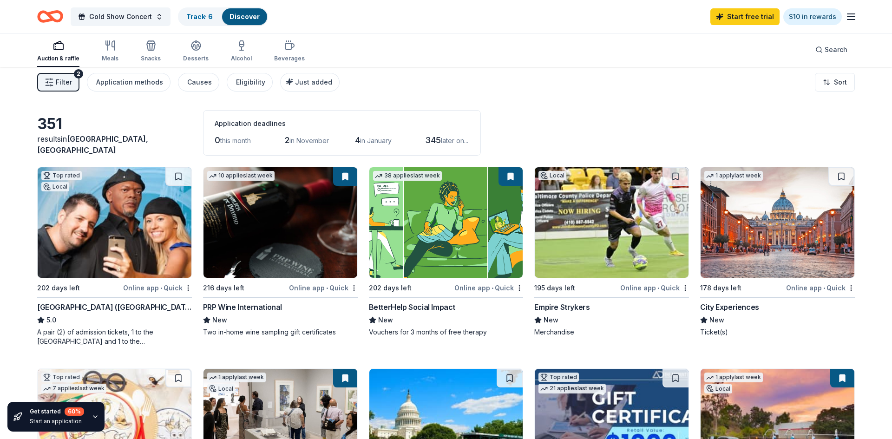
scroll to position [0, 0]
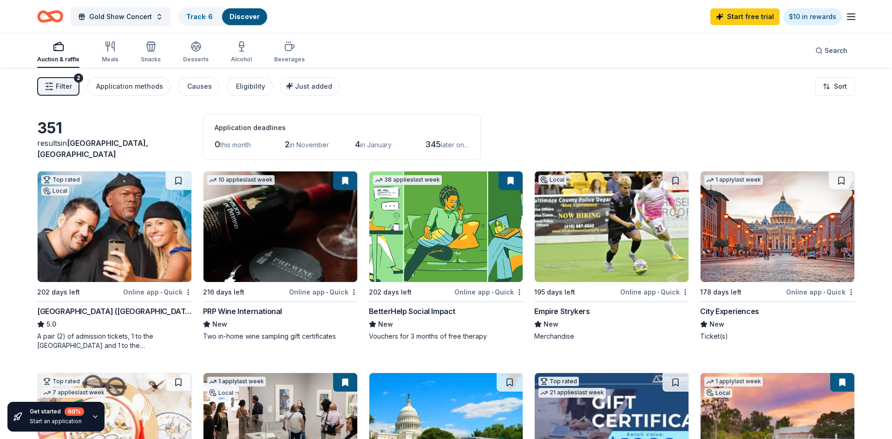
click at [66, 91] on span "Filter" at bounding box center [64, 86] width 16 height 11
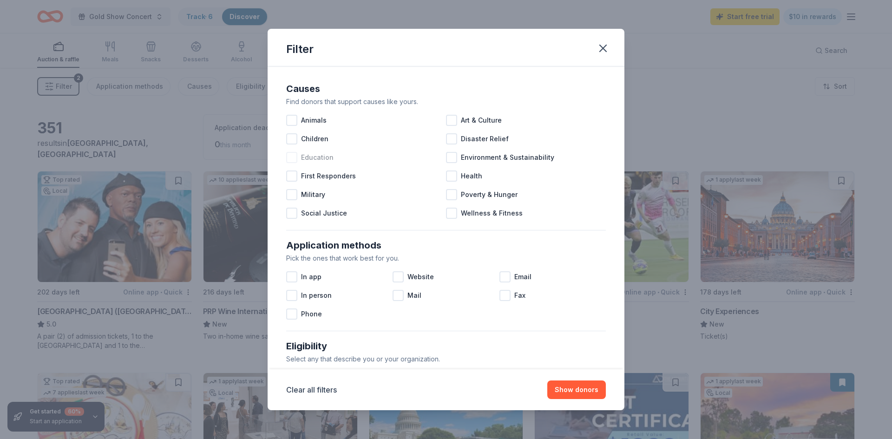
click at [294, 160] on div at bounding box center [291, 157] width 11 height 11
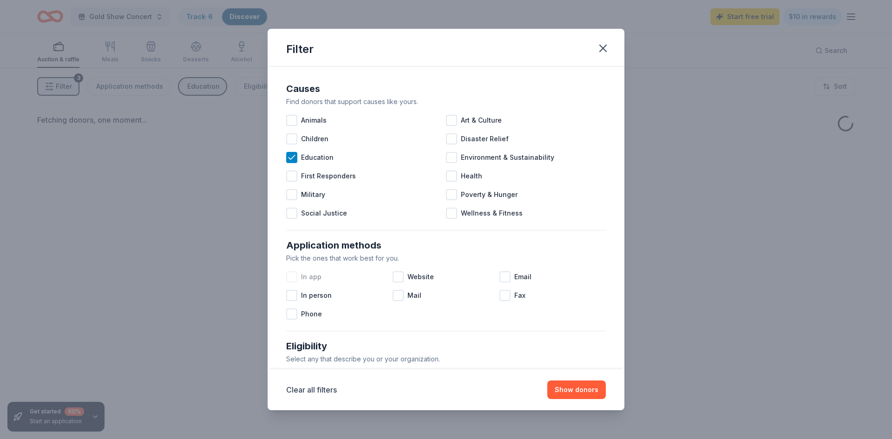
click at [296, 279] on div at bounding box center [291, 276] width 11 height 11
click at [578, 393] on button "Show donors" at bounding box center [576, 390] width 59 height 19
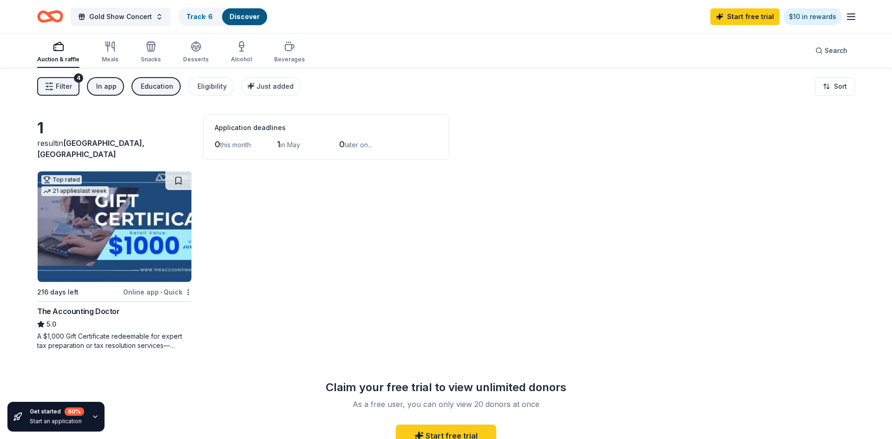
click at [53, 87] on icon "button" at bounding box center [49, 86] width 9 height 9
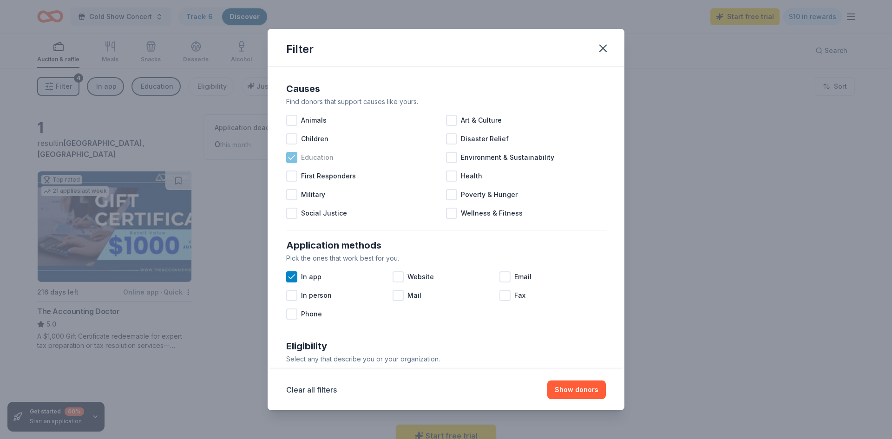
click at [293, 160] on icon at bounding box center [291, 157] width 9 height 9
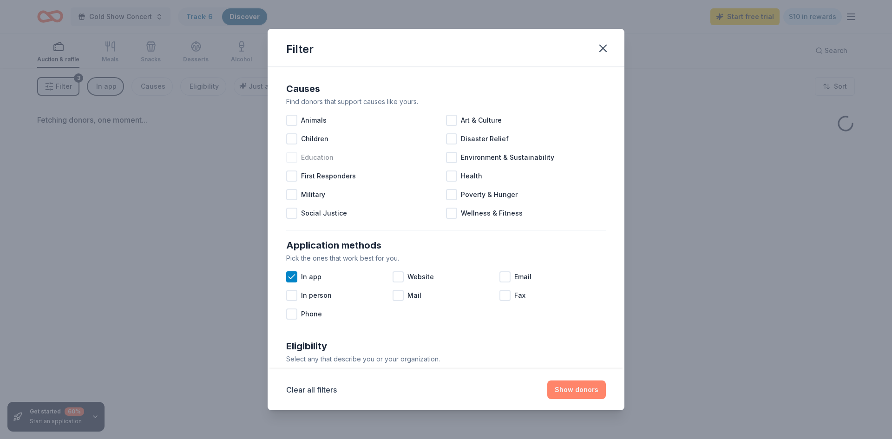
click at [583, 393] on button "Show donors" at bounding box center [576, 390] width 59 height 19
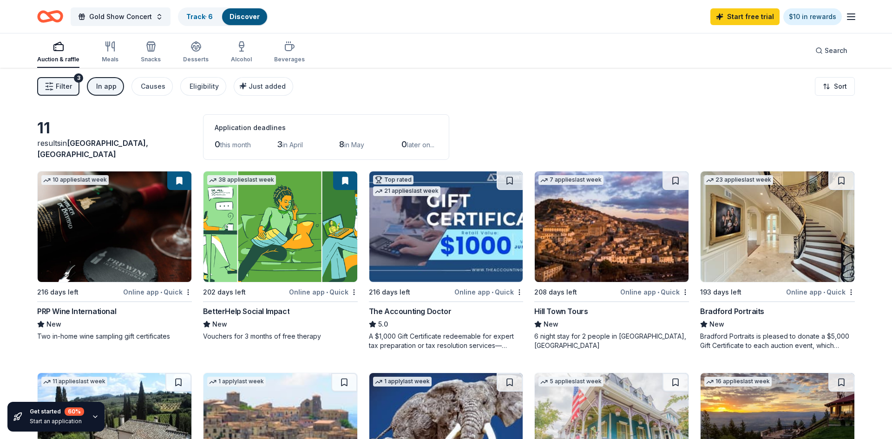
click at [103, 88] on div "In app" at bounding box center [106, 86] width 20 height 11
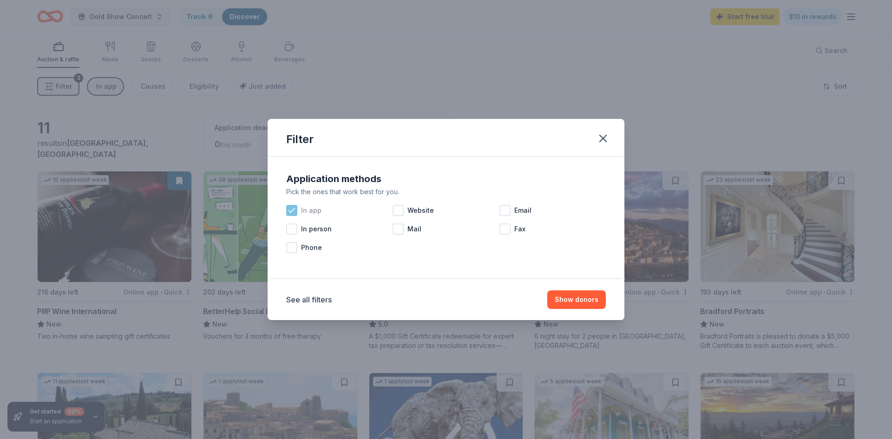
click at [288, 210] on icon at bounding box center [291, 210] width 9 height 9
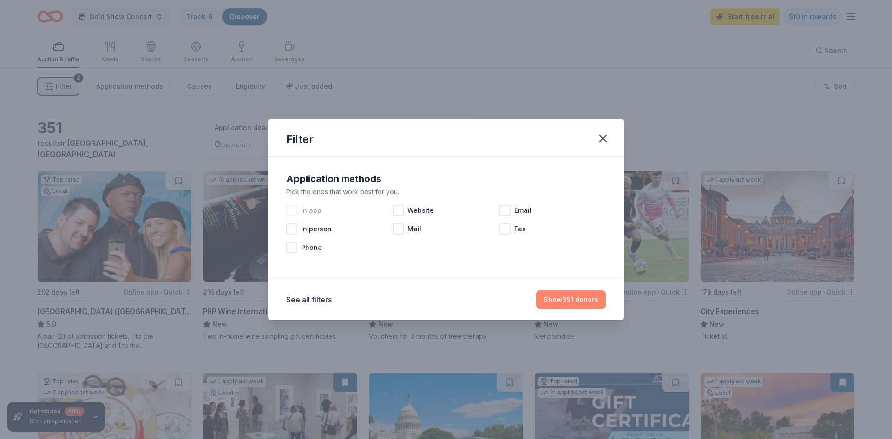
click at [552, 298] on button "Show 351 donors" at bounding box center [571, 299] width 70 height 19
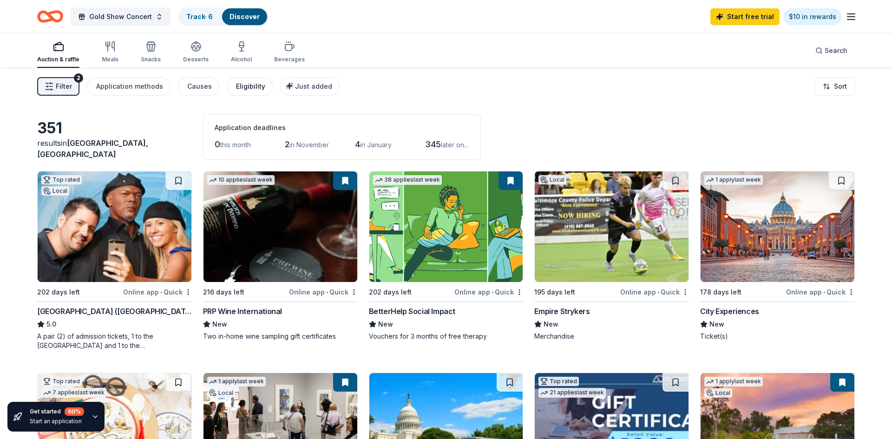
click at [247, 88] on div "Eligibility" at bounding box center [250, 86] width 29 height 11
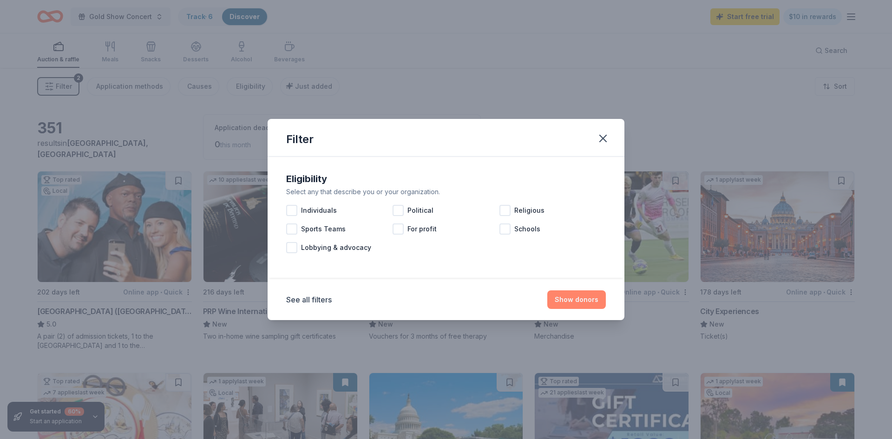
click at [589, 304] on button "Show donors" at bounding box center [576, 299] width 59 height 19
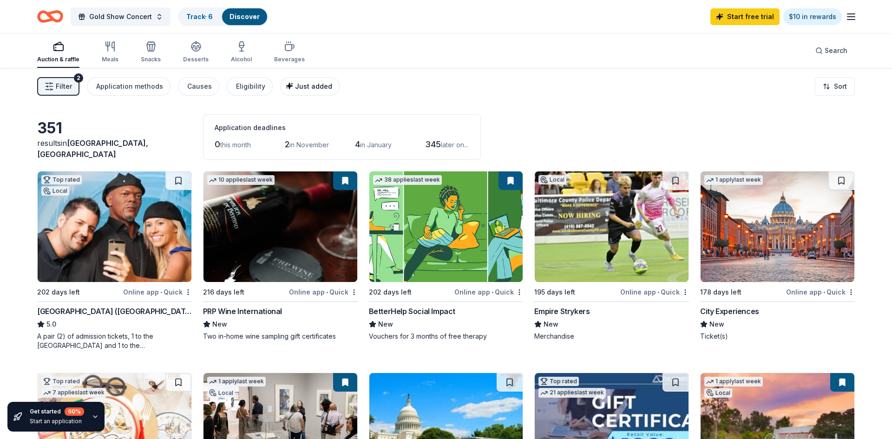
click at [294, 91] on div "Just added" at bounding box center [310, 86] width 43 height 11
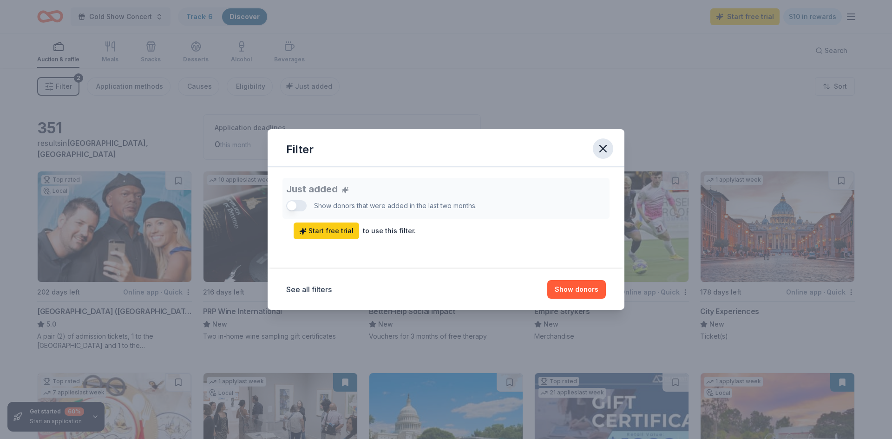
click at [598, 145] on icon "button" at bounding box center [603, 148] width 13 height 13
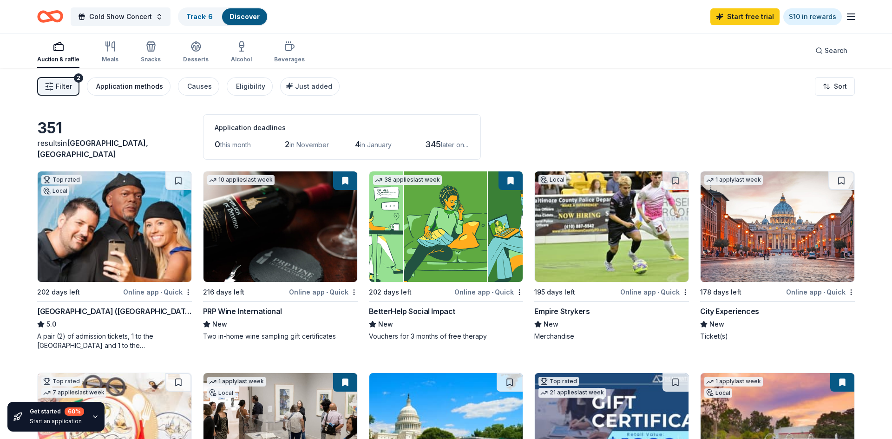
click at [139, 89] on div "Application methods" at bounding box center [129, 86] width 67 height 11
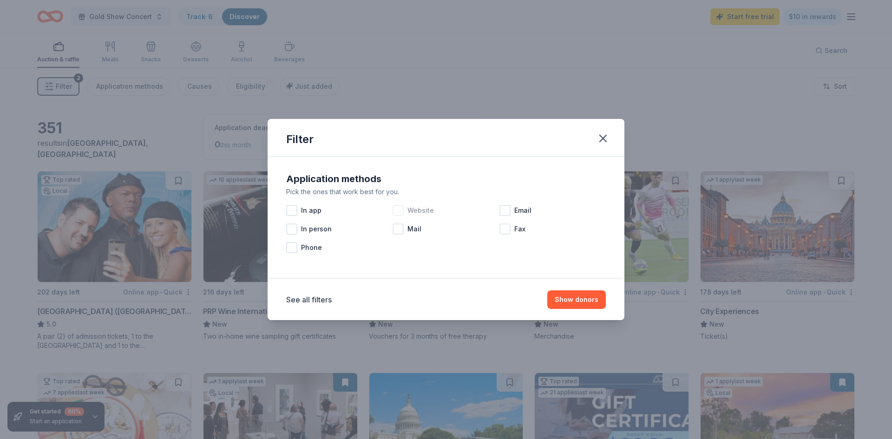
click at [401, 210] on div at bounding box center [398, 210] width 11 height 11
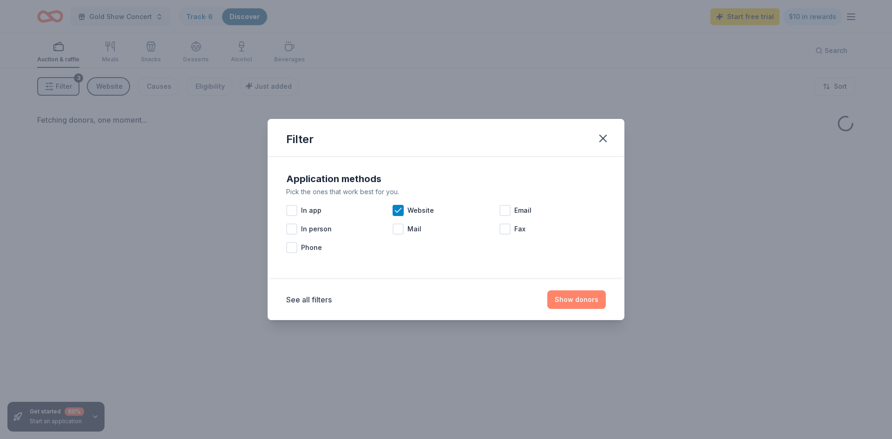
click at [585, 304] on button "Show donors" at bounding box center [576, 299] width 59 height 19
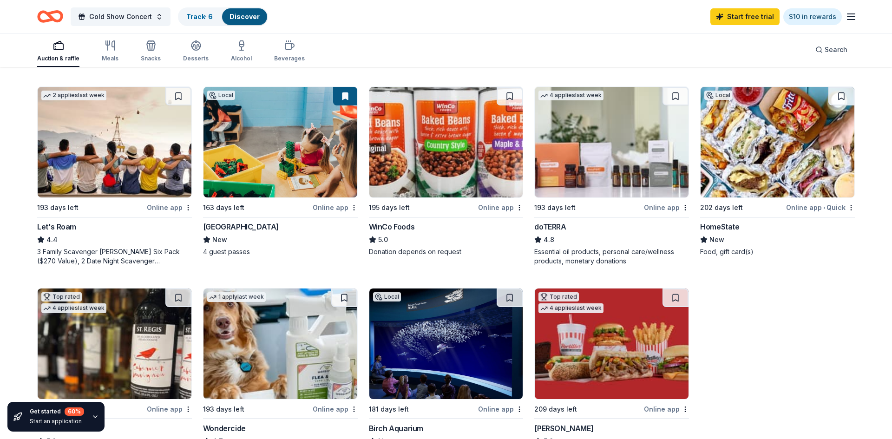
scroll to position [487, 0]
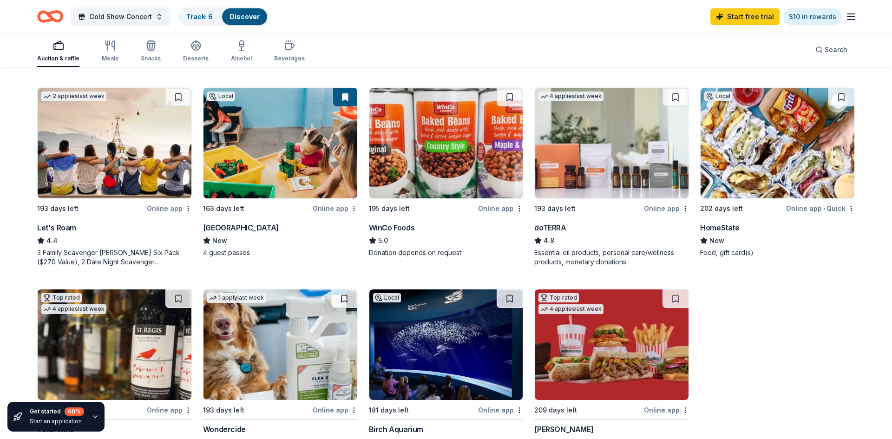
click at [624, 125] on img at bounding box center [612, 143] width 154 height 111
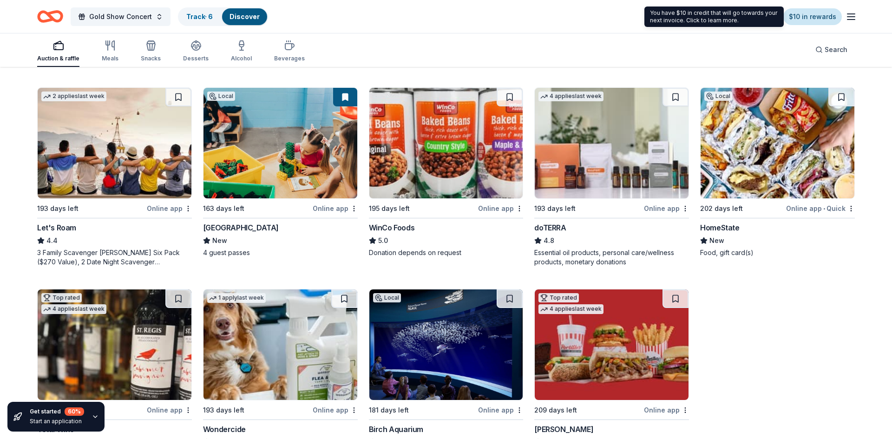
click at [818, 16] on link "$10 in rewards" at bounding box center [812, 16] width 59 height 17
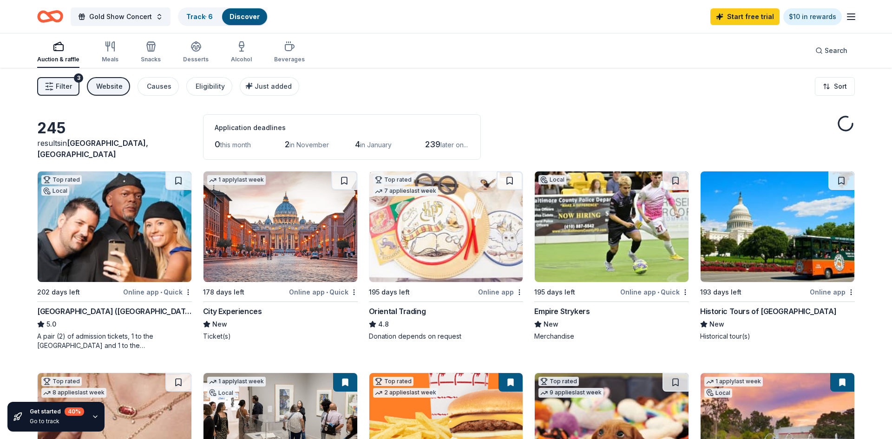
scroll to position [487, 0]
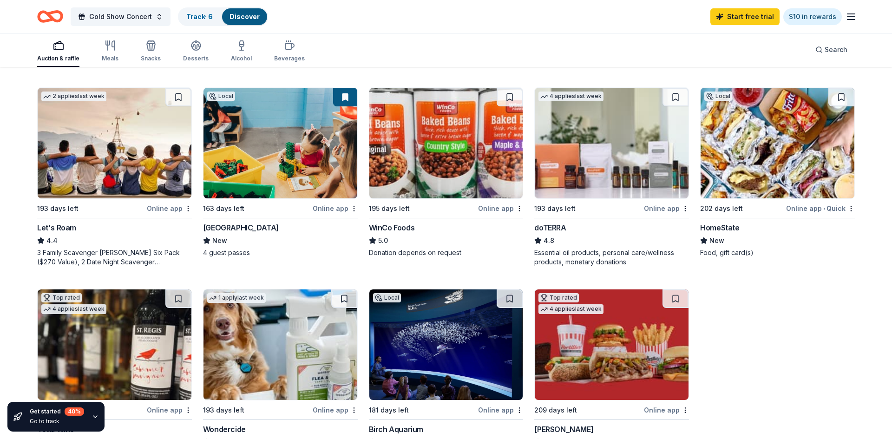
click at [437, 177] on img at bounding box center [446, 143] width 154 height 111
click at [133, 17] on span "Gold Show Concert" at bounding box center [120, 16] width 63 height 11
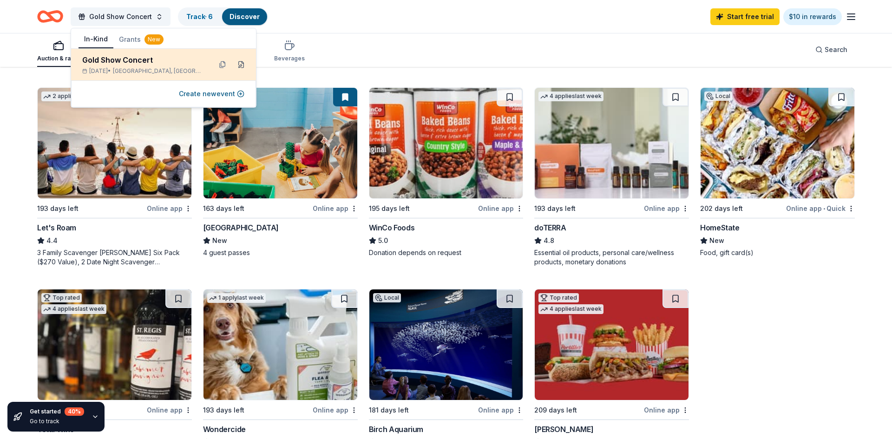
click at [240, 62] on button at bounding box center [241, 64] width 15 height 15
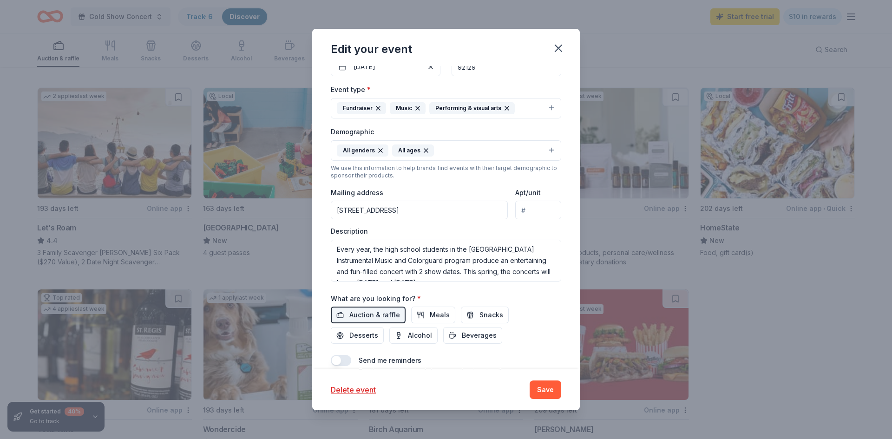
scroll to position [200, 0]
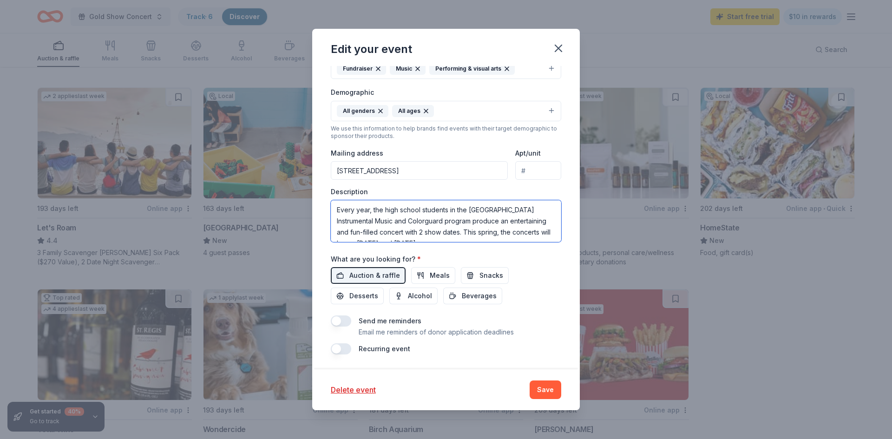
click at [360, 219] on textarea "Every year, the high school students in the Westview High School Instrumental M…" at bounding box center [446, 221] width 230 height 42
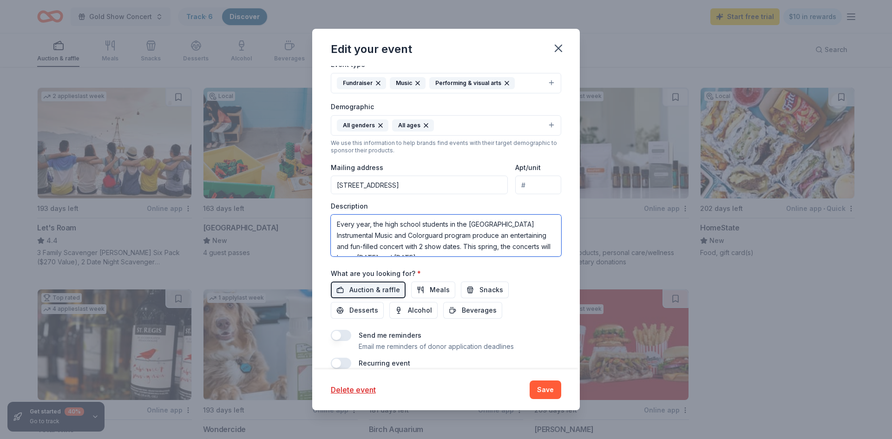
scroll to position [112, 0]
drag, startPoint x: 336, startPoint y: 225, endPoint x: 557, endPoint y: 329, distance: 243.4
click at [557, 329] on div "Event name * Gold Show Concert 17 /100 Event website westviewgold.org Attendanc…" at bounding box center [446, 153] width 230 height 431
click at [558, 50] on icon "button" at bounding box center [558, 48] width 13 height 13
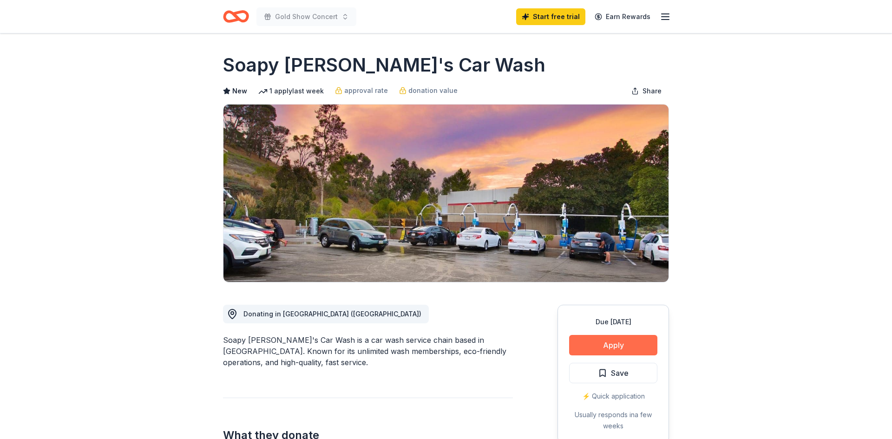
click at [620, 343] on button "Apply" at bounding box center [613, 345] width 88 height 20
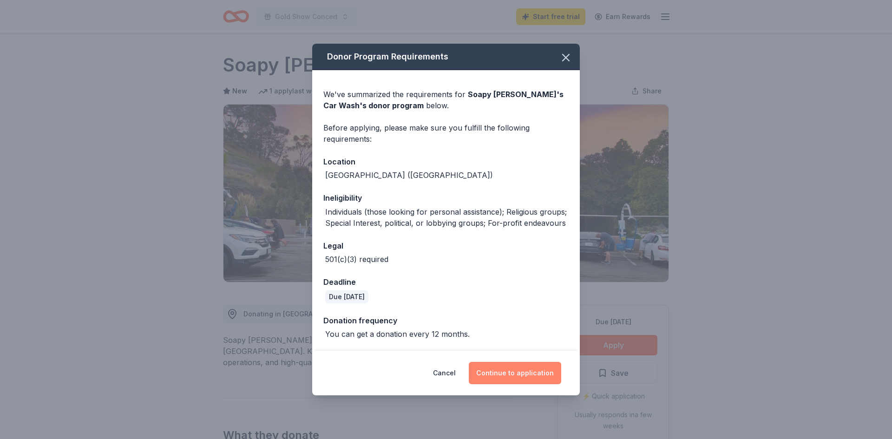
click at [521, 382] on button "Continue to application" at bounding box center [515, 373] width 92 height 22
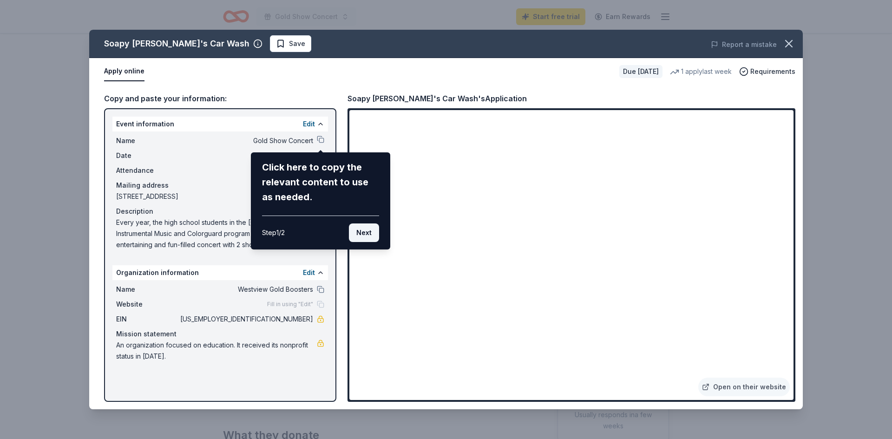
click at [366, 237] on button "Next" at bounding box center [364, 232] width 30 height 19
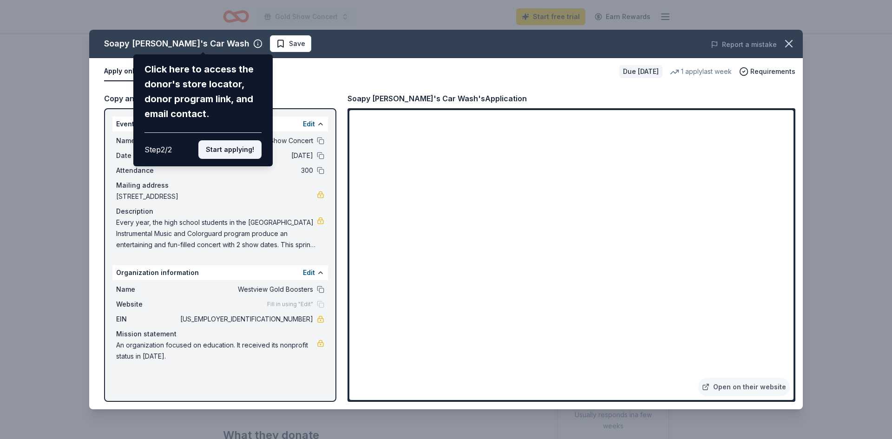
click at [225, 151] on button "Start applying!" at bounding box center [229, 149] width 63 height 19
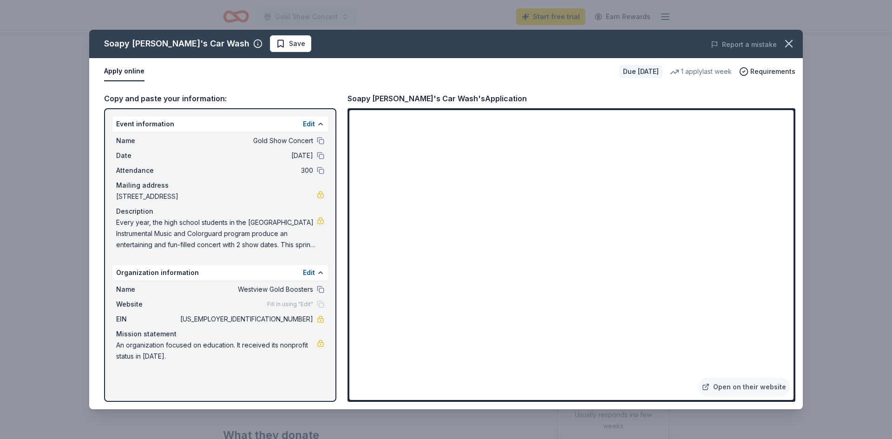
click at [628, 370] on div "Soapy Joe's Car Wash Save Report a mistake Apply online Due in 195 days 1 apply…" at bounding box center [446, 220] width 714 height 380
click at [307, 125] on button "Edit" at bounding box center [309, 123] width 12 height 11
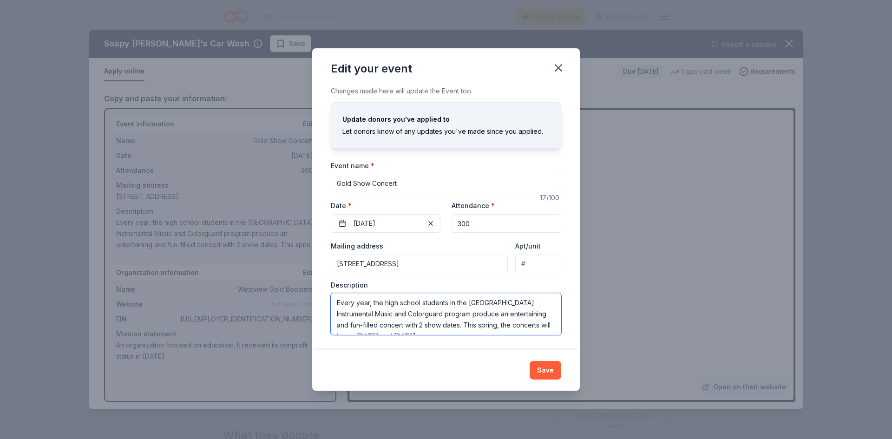
scroll to position [112, 0]
drag, startPoint x: 336, startPoint y: 303, endPoint x: 553, endPoint y: 423, distance: 247.3
click at [553, 423] on div "Edit your event Changes made here will update the Event too. Update donors you'…" at bounding box center [446, 219] width 892 height 439
click at [561, 67] on icon "button" at bounding box center [558, 67] width 13 height 13
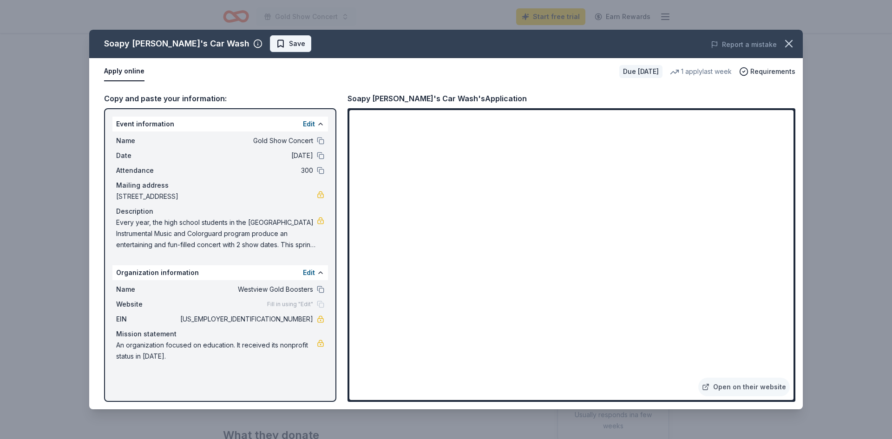
click at [289, 43] on span "Save" at bounding box center [297, 43] width 16 height 11
click at [786, 41] on icon "button" at bounding box center [788, 43] width 13 height 13
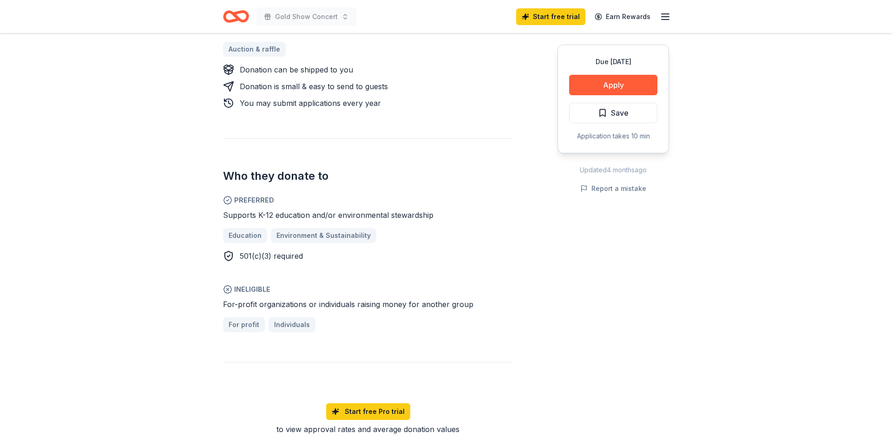
scroll to position [203, 0]
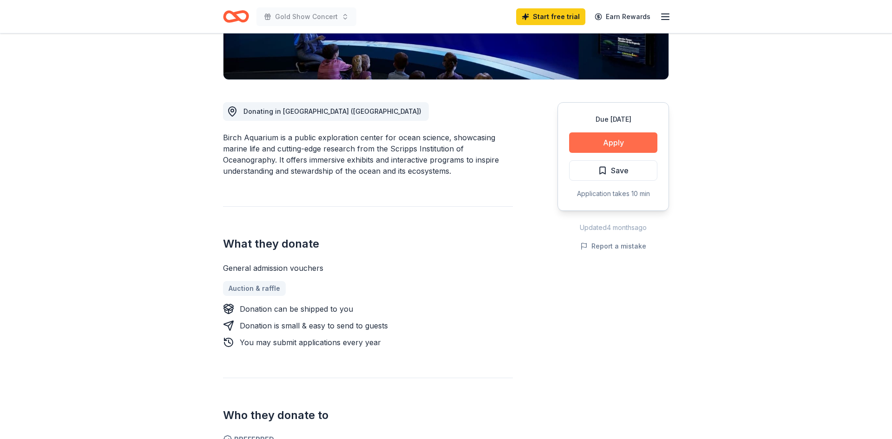
click at [613, 145] on button "Apply" at bounding box center [613, 142] width 88 height 20
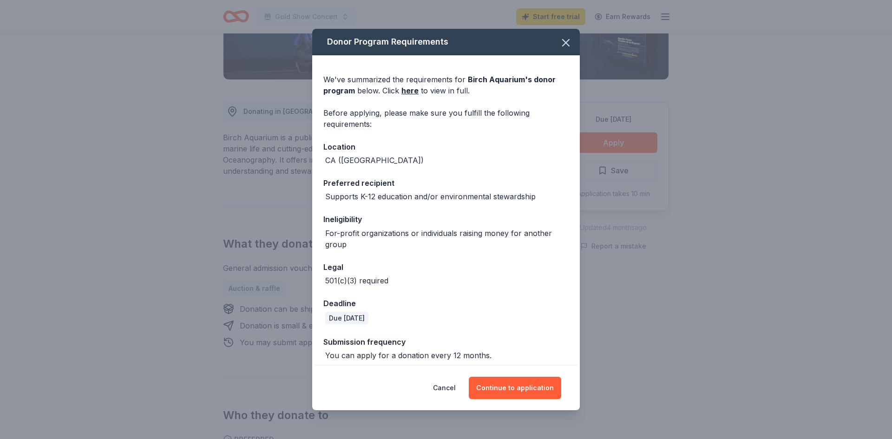
scroll to position [6, 0]
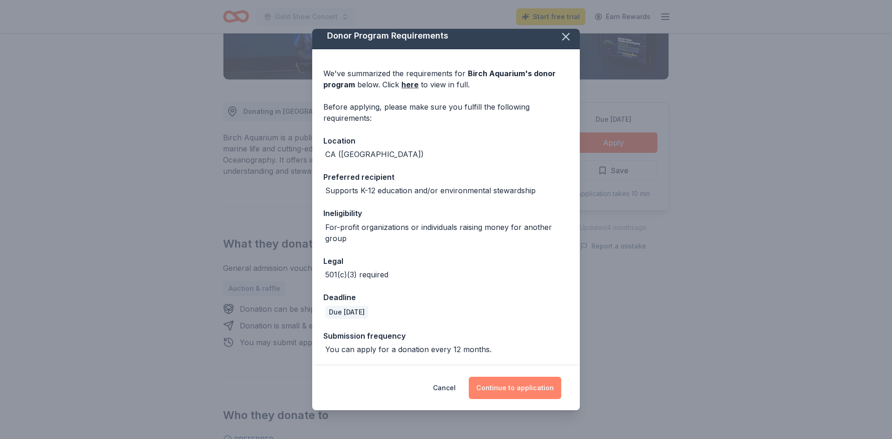
click at [530, 390] on button "Continue to application" at bounding box center [515, 388] width 92 height 22
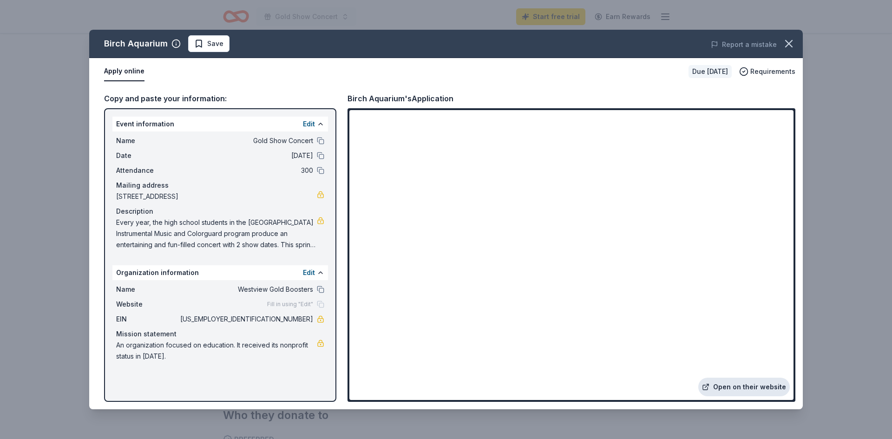
click at [753, 388] on link "Open on their website" at bounding box center [744, 387] width 92 height 19
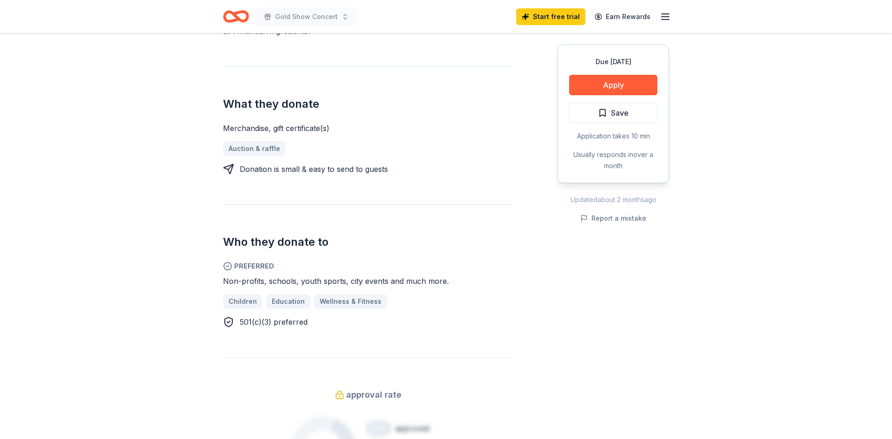
scroll to position [111, 0]
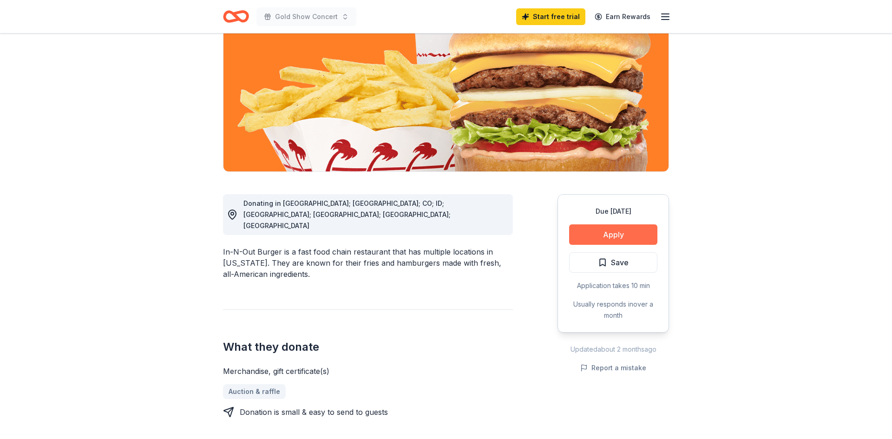
click at [617, 234] on button "Apply" at bounding box center [613, 234] width 88 height 20
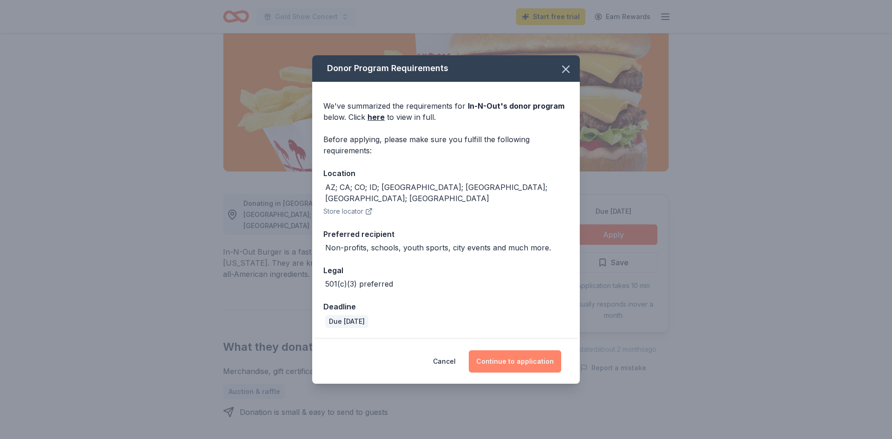
click at [503, 353] on button "Continue to application" at bounding box center [515, 361] width 92 height 22
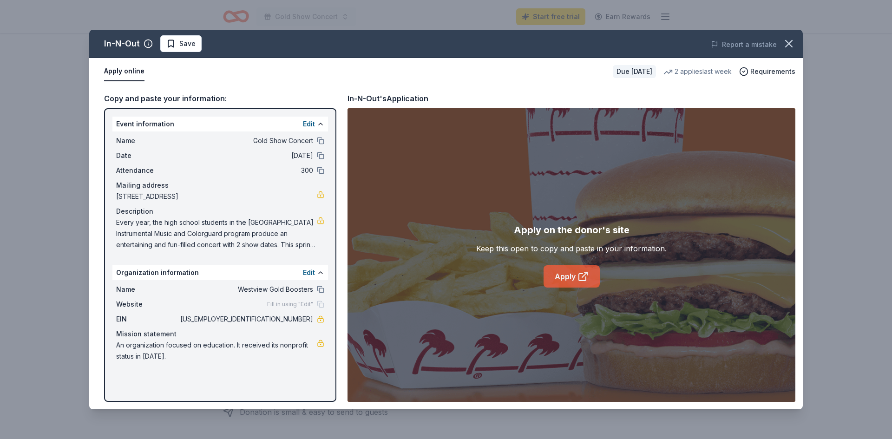
click at [555, 273] on link "Apply" at bounding box center [572, 276] width 56 height 22
click at [178, 42] on span "Save" at bounding box center [180, 43] width 29 height 11
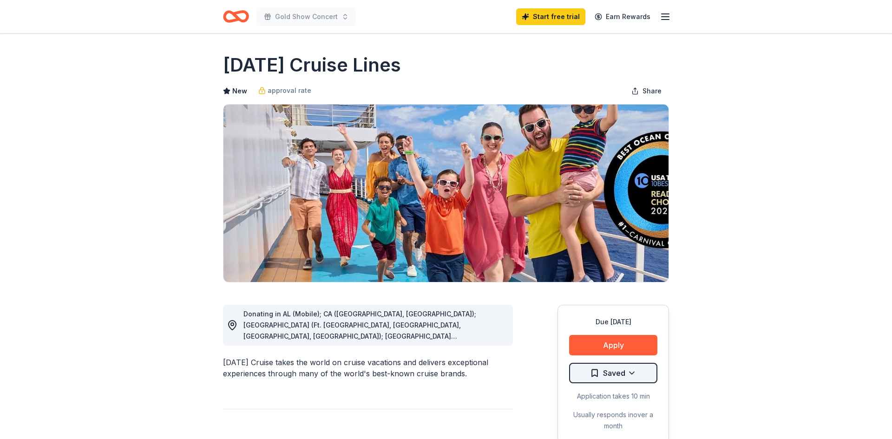
click at [627, 373] on html "Gold Show Concert Start free trial Earn Rewards Due [DATE] Share [DATE] Cruise …" at bounding box center [446, 219] width 892 height 439
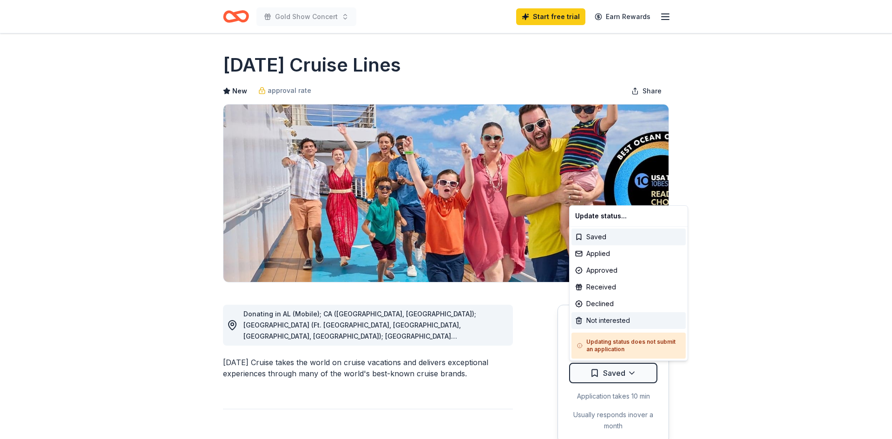
click at [600, 317] on div "Not interested" at bounding box center [629, 320] width 114 height 17
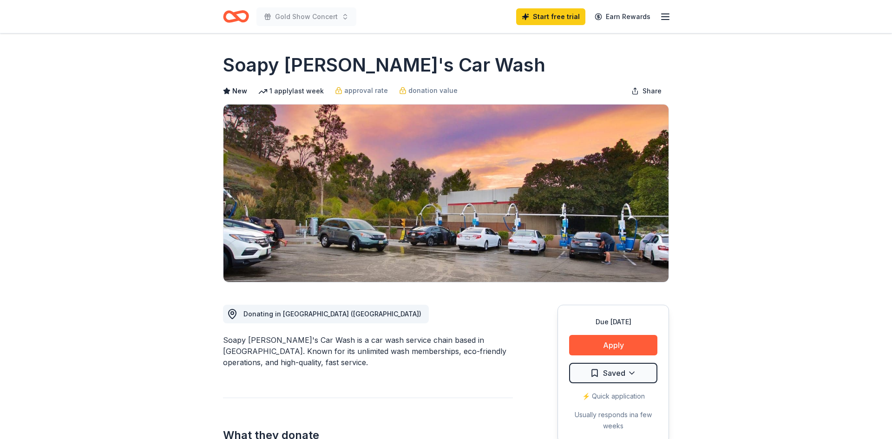
scroll to position [147, 0]
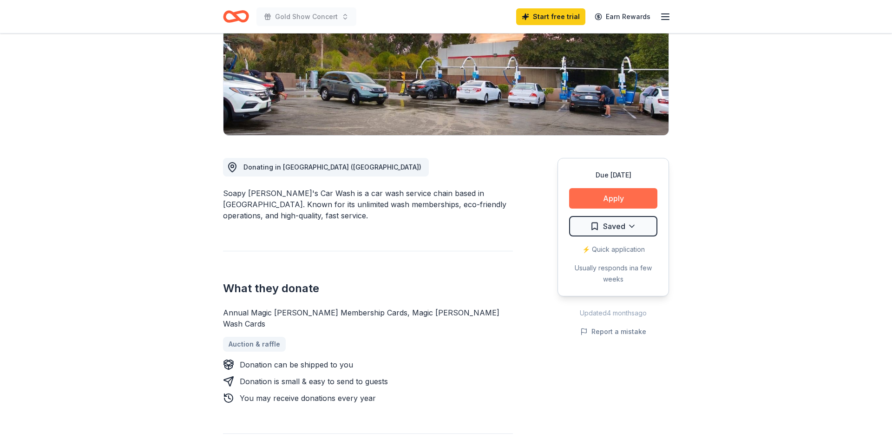
click at [622, 197] on button "Apply" at bounding box center [613, 198] width 88 height 20
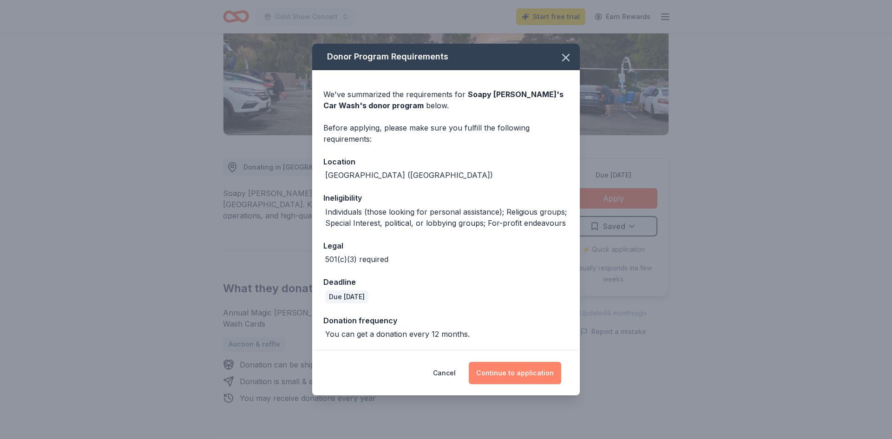
click at [537, 377] on button "Continue to application" at bounding box center [515, 373] width 92 height 22
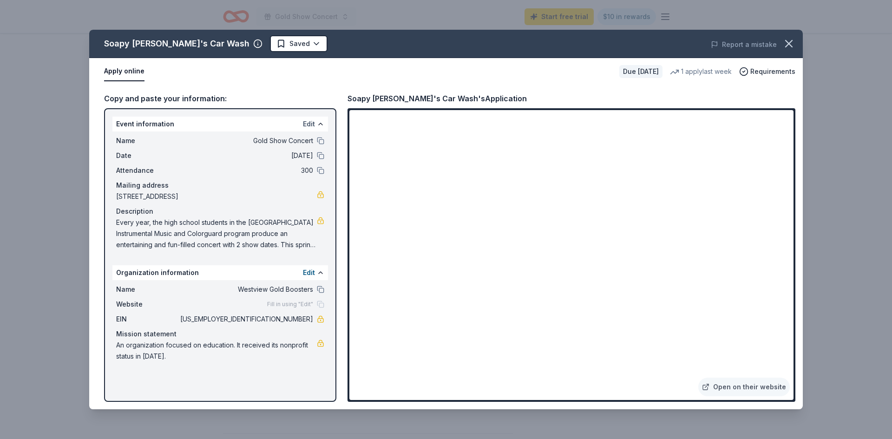
click at [310, 123] on button "Edit" at bounding box center [309, 123] width 12 height 11
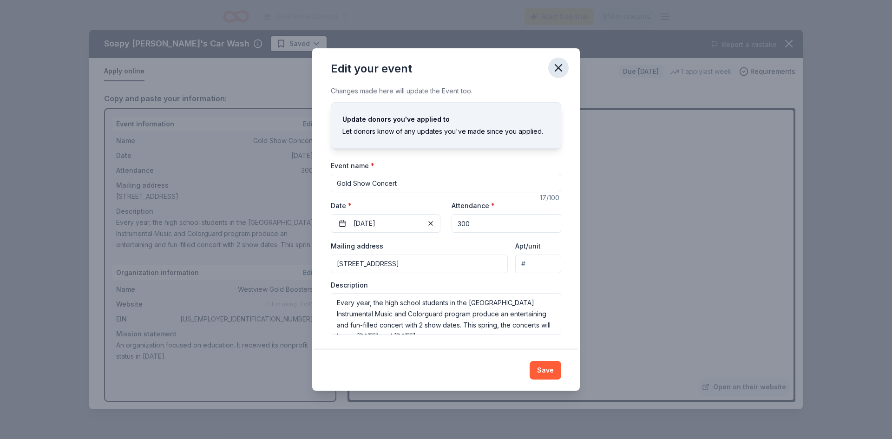
click at [560, 67] on icon "button" at bounding box center [558, 67] width 13 height 13
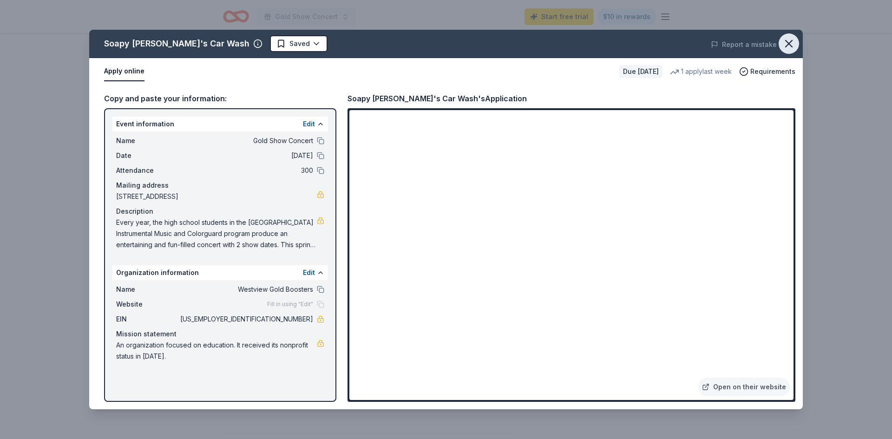
click at [786, 42] on icon "button" at bounding box center [788, 43] width 13 height 13
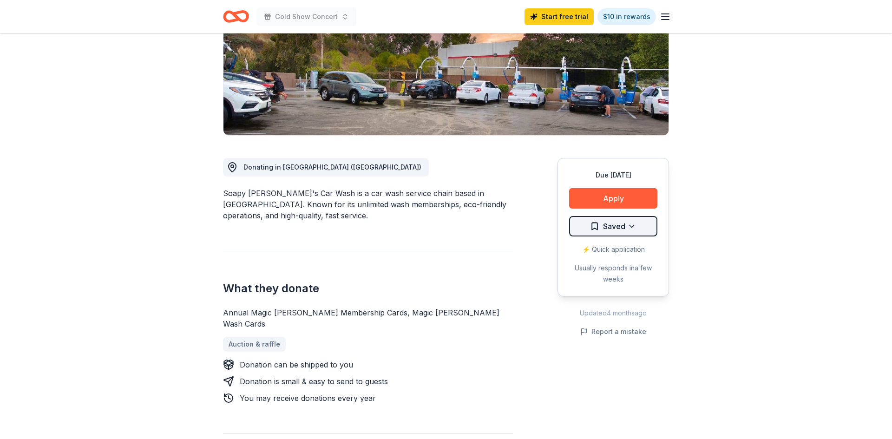
click at [608, 227] on html "Gold Show Concert Start free trial $10 in rewards Due in 195 days Share Soapy J…" at bounding box center [446, 72] width 892 height 439
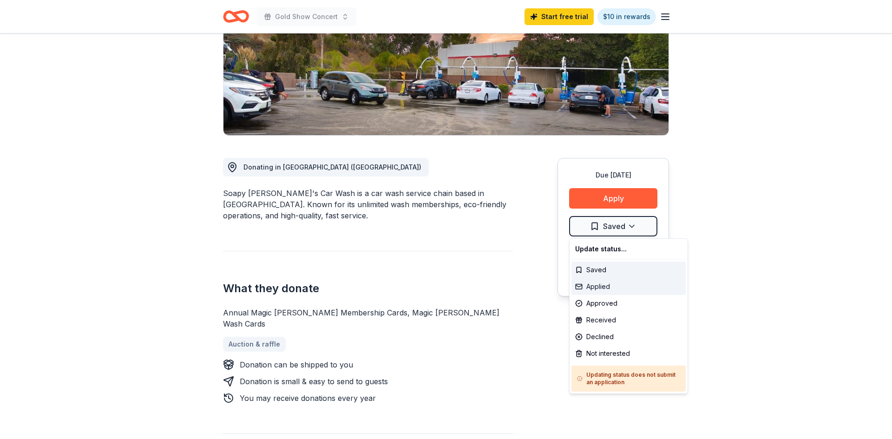
click at [602, 289] on div "Applied" at bounding box center [629, 286] width 114 height 17
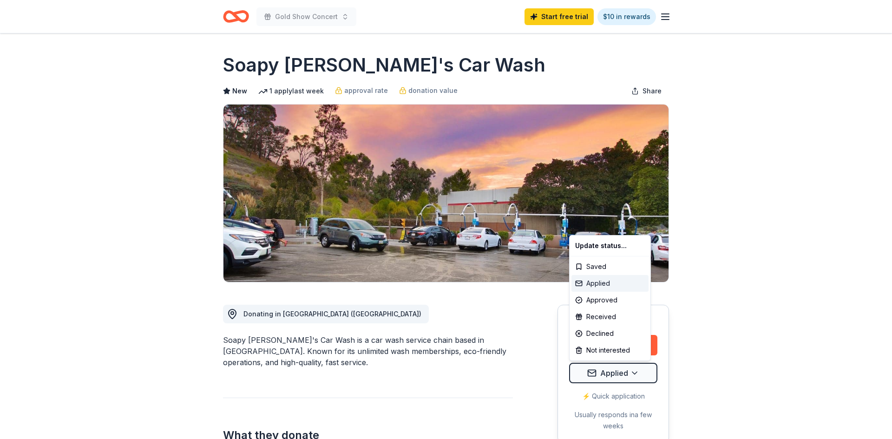
scroll to position [0, 0]
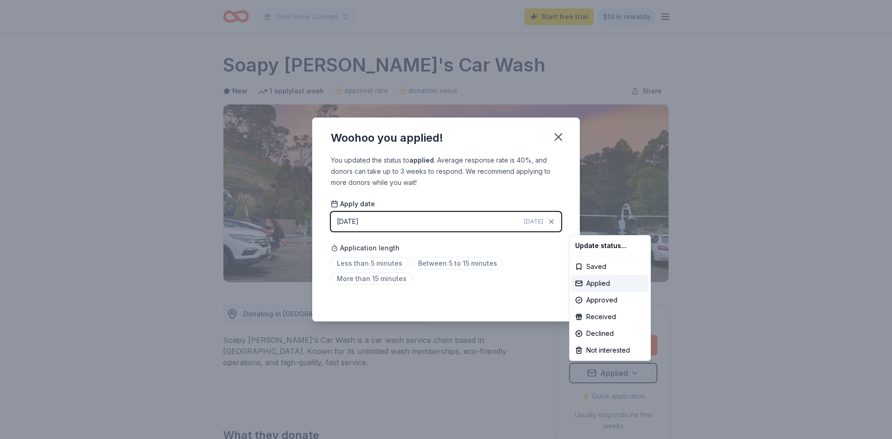
click at [538, 222] on html "Gold Show Concert Start free trial $10 in rewards Due in 195 days Share Soapy J…" at bounding box center [446, 219] width 892 height 439
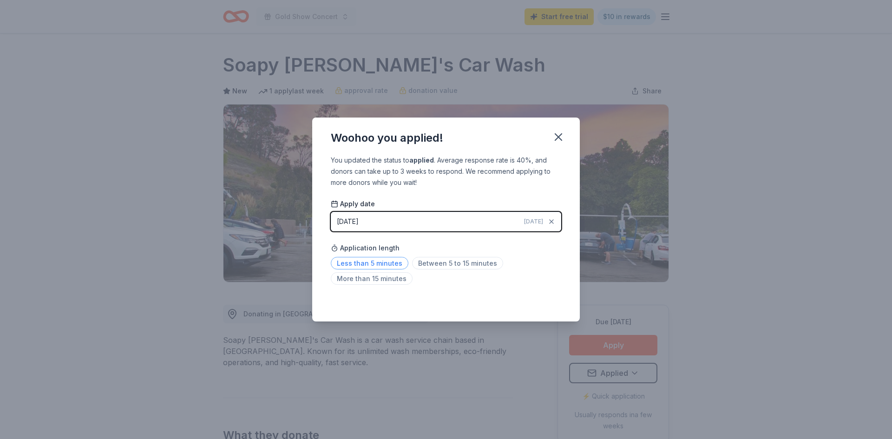
click at [378, 261] on span "Less than 5 minutes" at bounding box center [370, 263] width 78 height 13
click at [555, 137] on icon "button" at bounding box center [558, 137] width 13 height 13
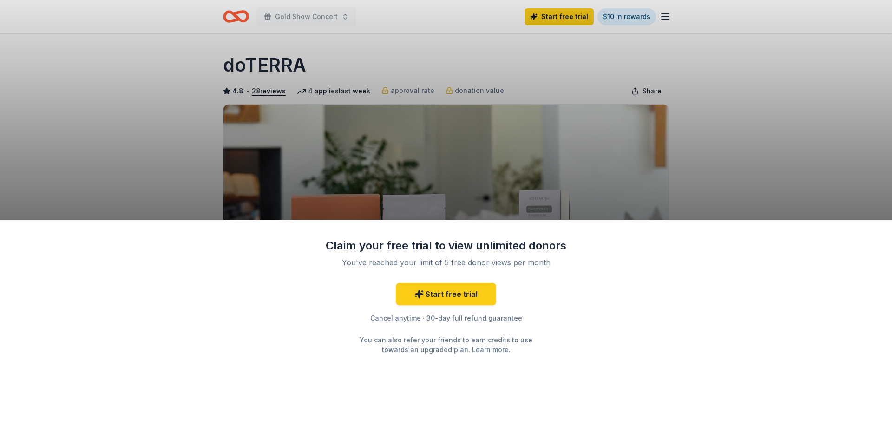
click at [746, 154] on div "Claim your free trial to view unlimited donors You've reached your limit of 5 f…" at bounding box center [446, 219] width 892 height 439
click at [875, 158] on div "Claim your free trial to view unlimited donors You've reached your limit of 5 f…" at bounding box center [446, 219] width 892 height 439
